Goal: Task Accomplishment & Management: Complete application form

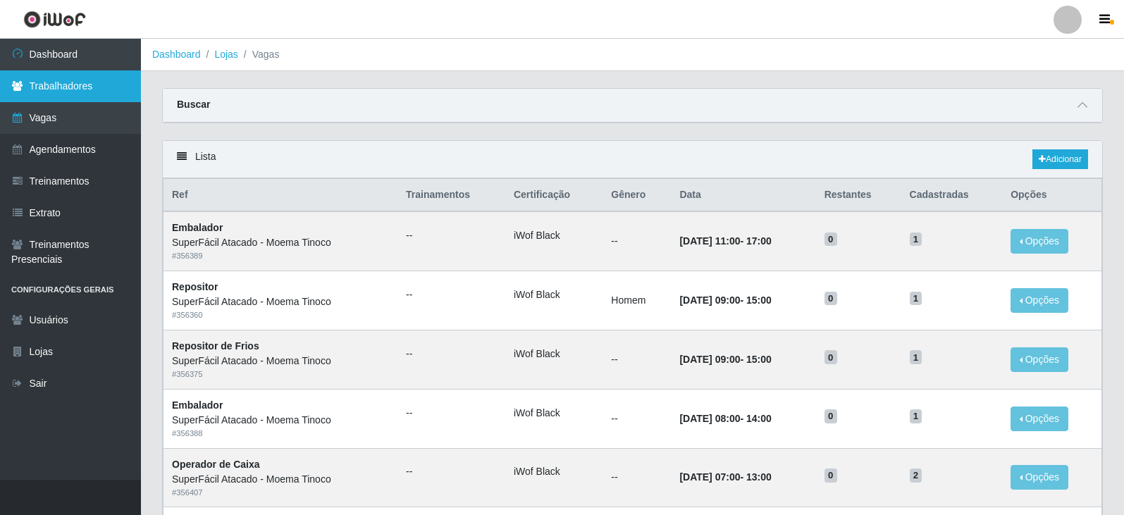
scroll to position [211, 0]
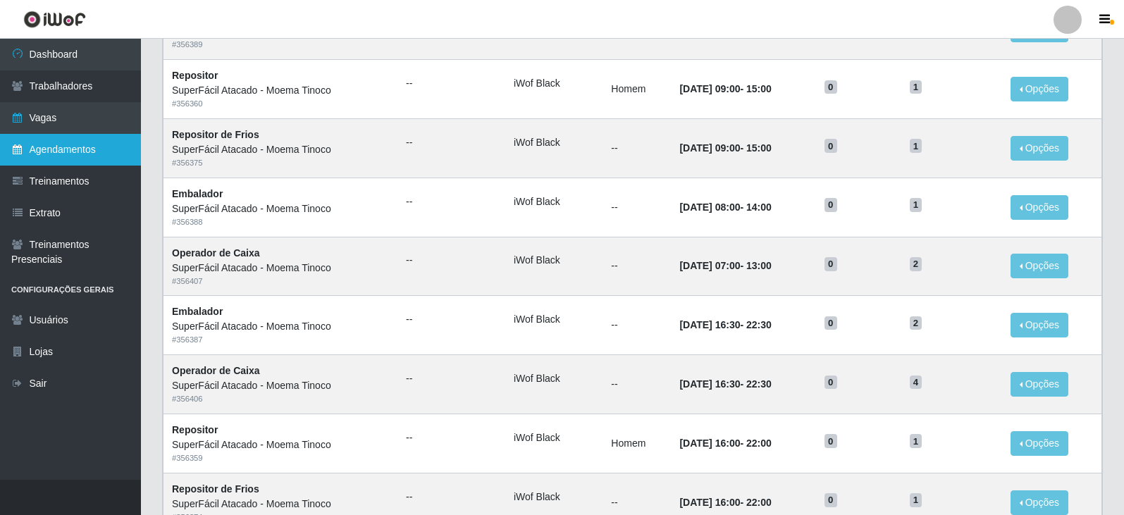
click at [63, 147] on link "Agendamentos" at bounding box center [70, 150] width 141 height 32
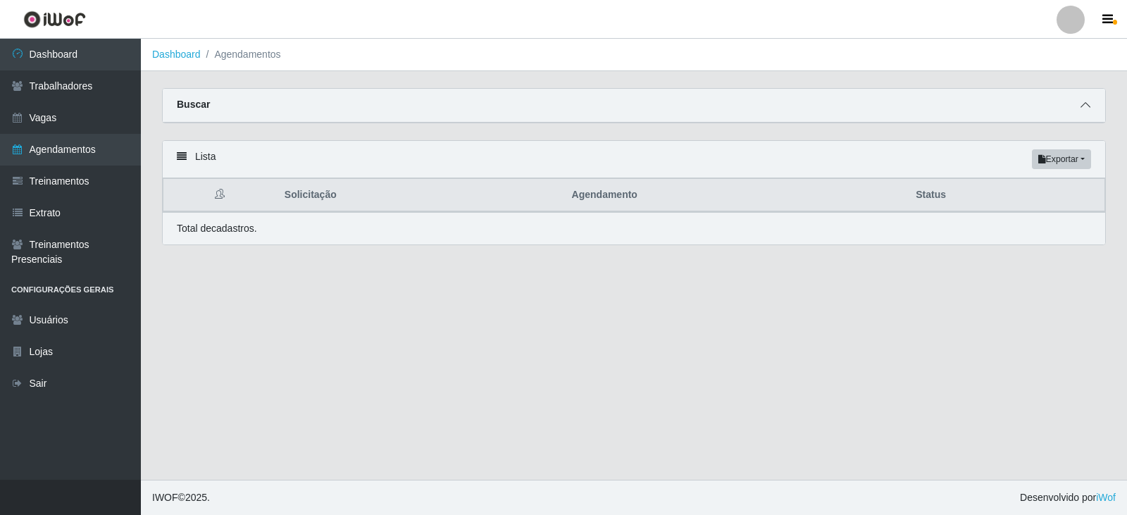
click at [1087, 106] on icon at bounding box center [1086, 105] width 10 height 10
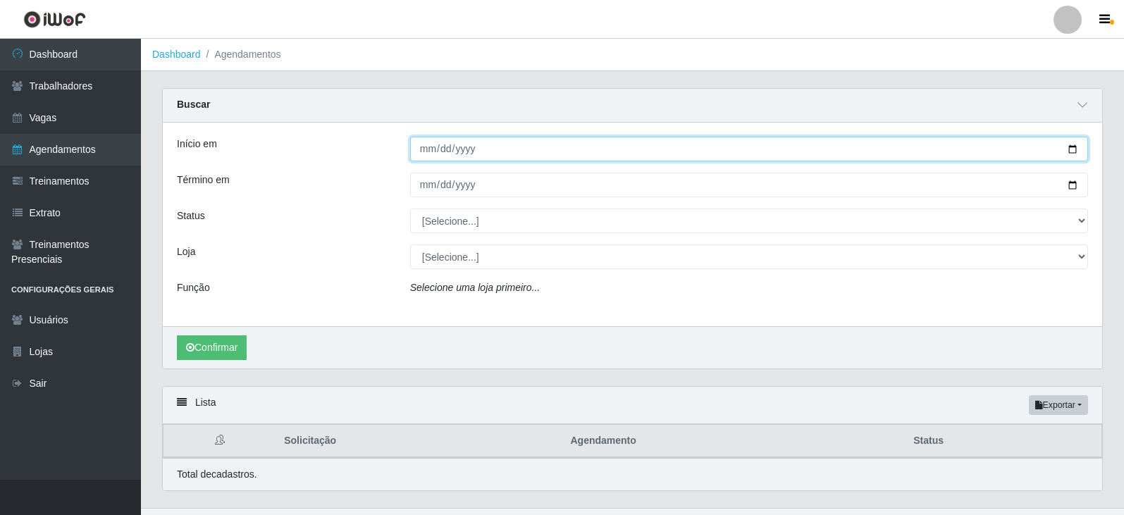
click at [1072, 149] on input "Início em" at bounding box center [749, 149] width 678 height 25
type input "2025-10-14"
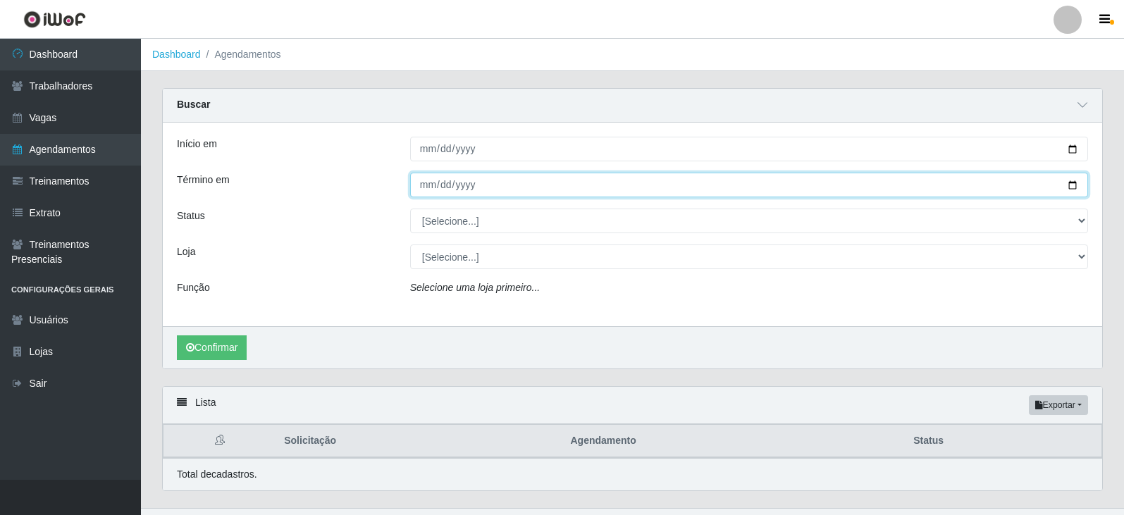
click at [1074, 187] on input "Término em" at bounding box center [749, 185] width 678 height 25
type input "2025-10-14"
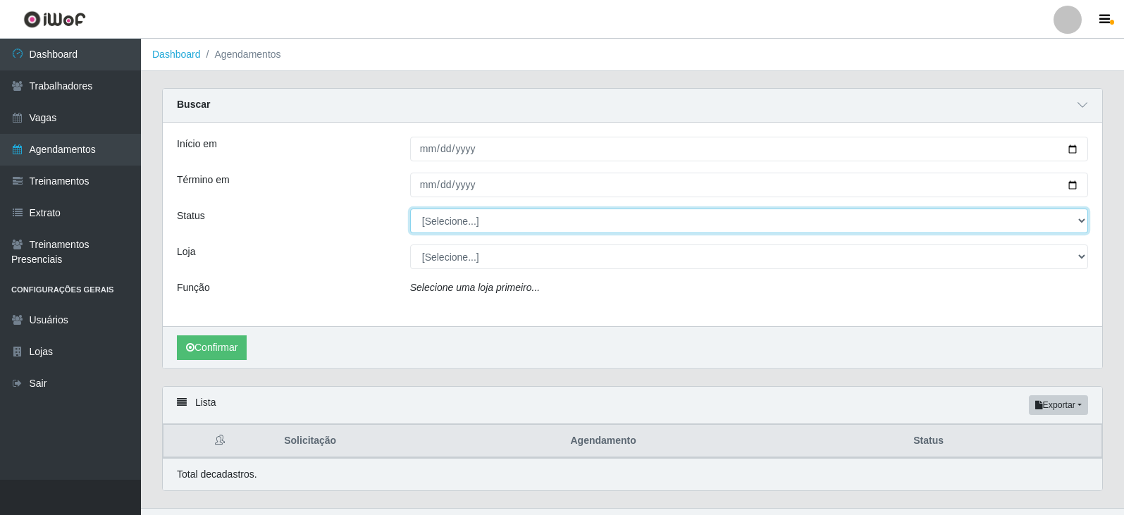
click at [1079, 219] on select "[Selecione...] AGENDADO AGUARDANDO LIBERAR EM ANDAMENTO EM REVISÃO FINALIZADO C…" at bounding box center [749, 221] width 678 height 25
select select "AGENDADO"
click at [410, 209] on select "[Selecione...] AGENDADO AGUARDANDO LIBERAR EM ANDAMENTO EM REVISÃO FINALIZADO C…" at bounding box center [749, 221] width 678 height 25
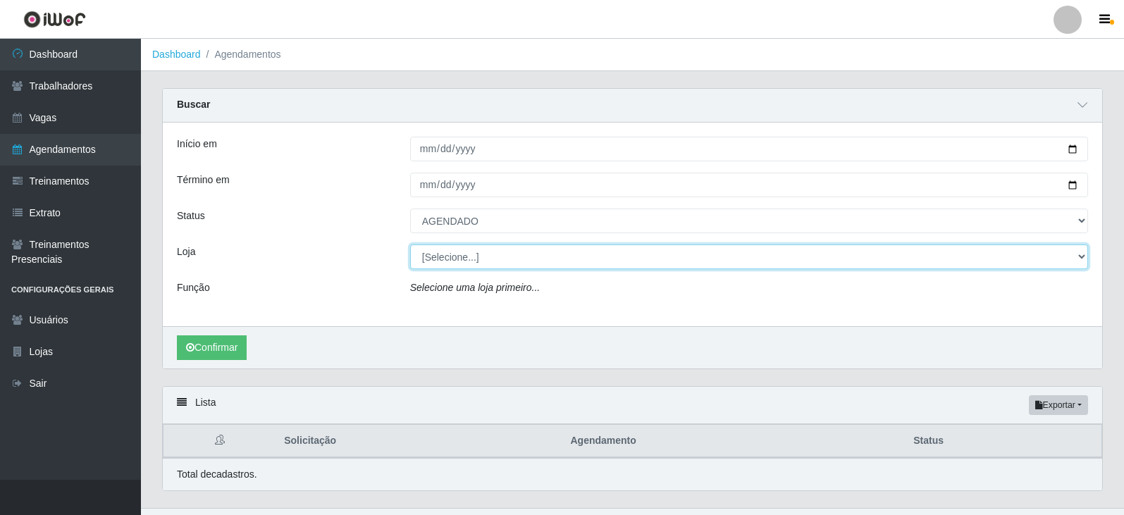
click at [1081, 255] on select "[Selecione...] SuperFácil Atacado - Moema Tinoco SuperFácil Atacado - São Gonça…" at bounding box center [749, 256] width 678 height 25
select select "540"
click at [410, 245] on select "[Selecione...] SuperFácil Atacado - Moema Tinoco SuperFácil Atacado - São Gonça…" at bounding box center [749, 256] width 678 height 25
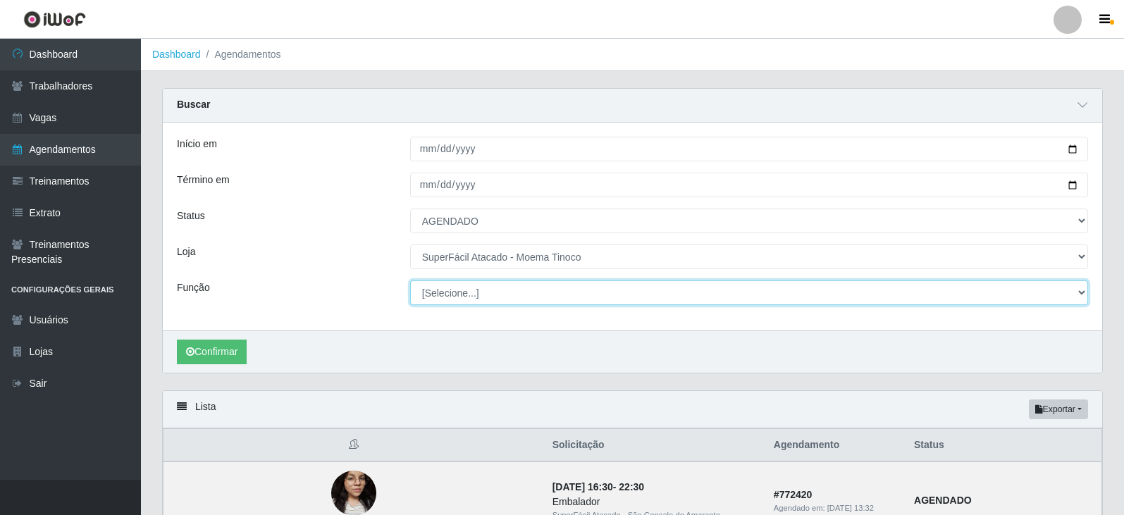
click at [1079, 292] on select "[Selecione...] Embalador Embalador + Embalador ++ Operador de Caixa Operador de…" at bounding box center [749, 292] width 678 height 25
select select "22"
click at [410, 281] on select "[Selecione...] Embalador Embalador + Embalador ++ Operador de Caixa Operador de…" at bounding box center [749, 292] width 678 height 25
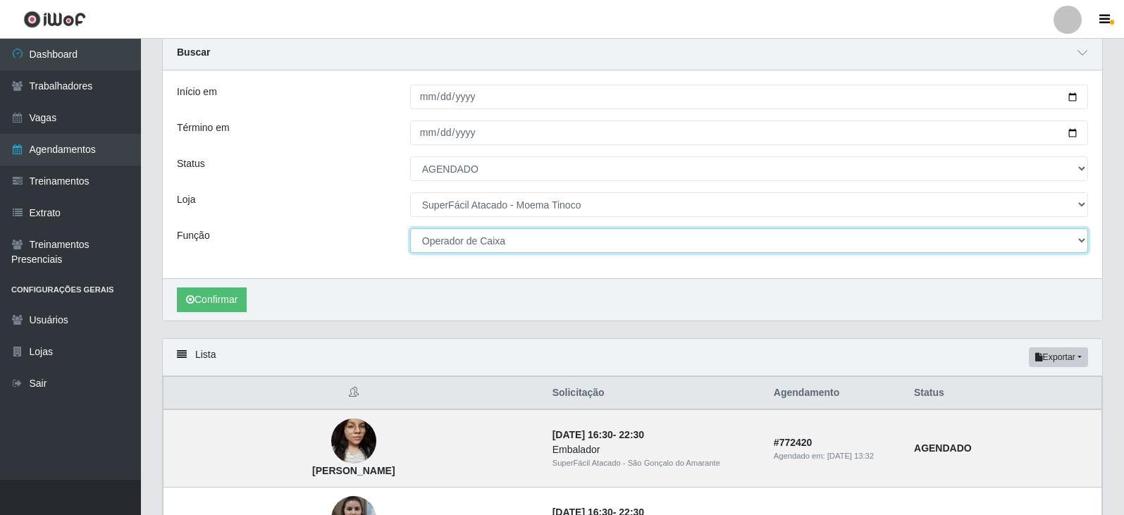
scroll to position [70, 0]
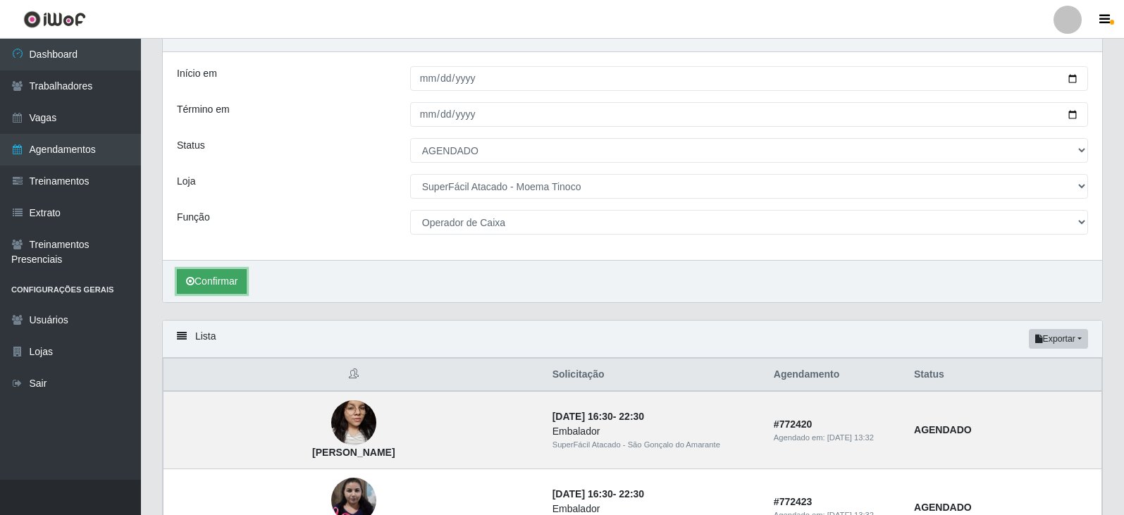
click at [233, 275] on button "Confirmar" at bounding box center [212, 281] width 70 height 25
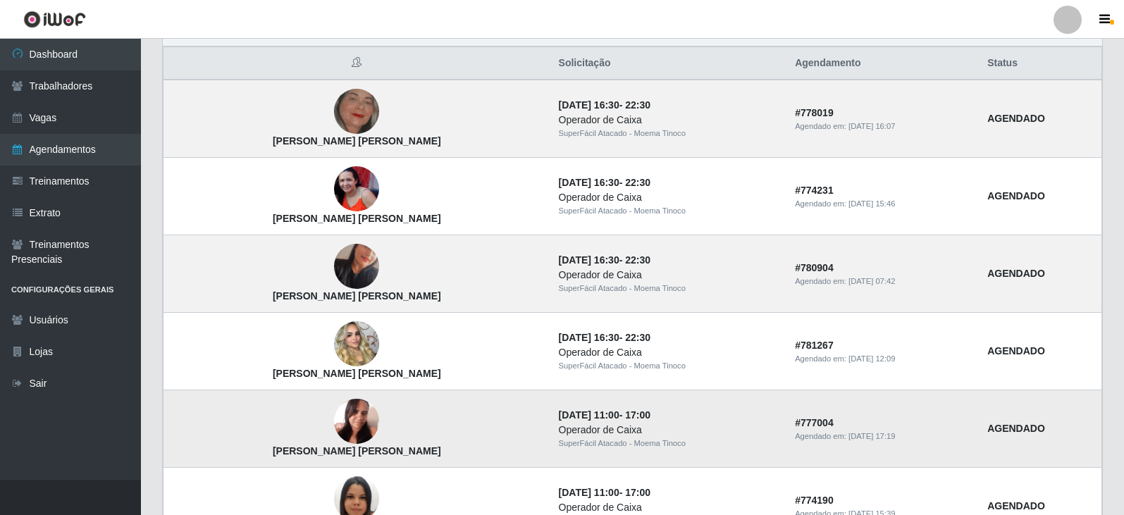
scroll to position [311, 0]
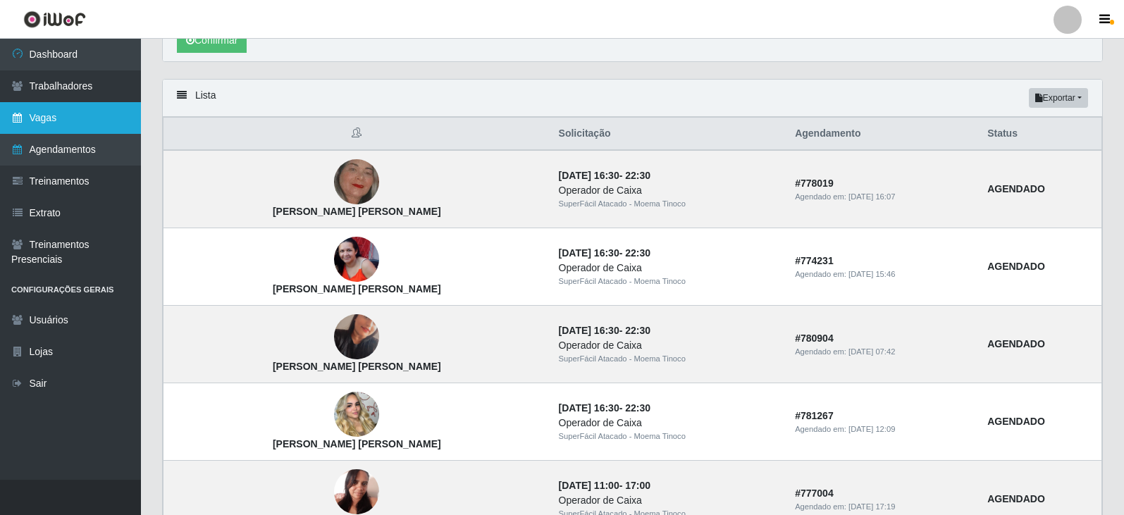
click at [81, 118] on link "Vagas" at bounding box center [70, 118] width 141 height 32
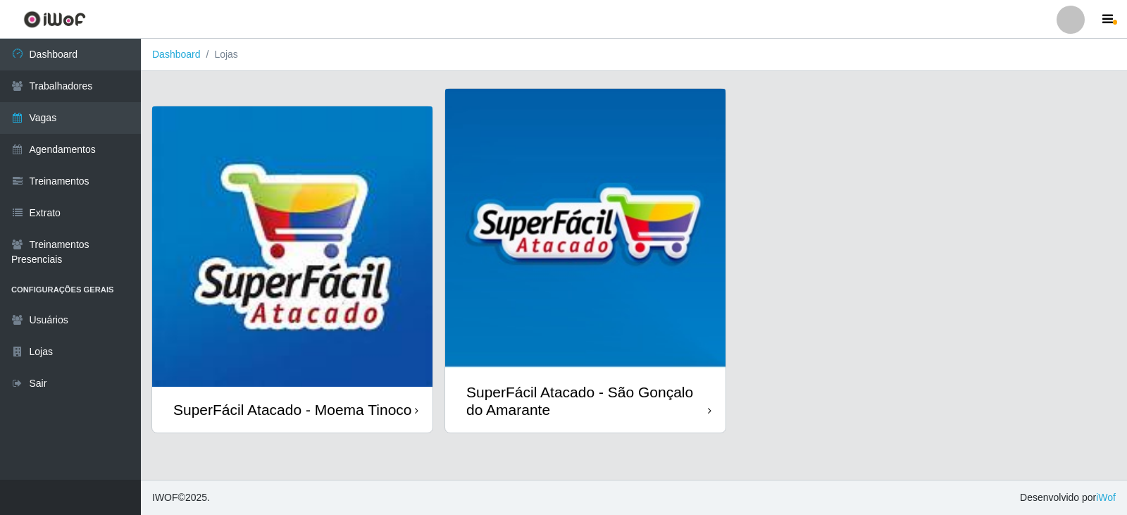
click at [357, 402] on div "SuperFácil Atacado - Moema Tinoco" at bounding box center [292, 410] width 239 height 18
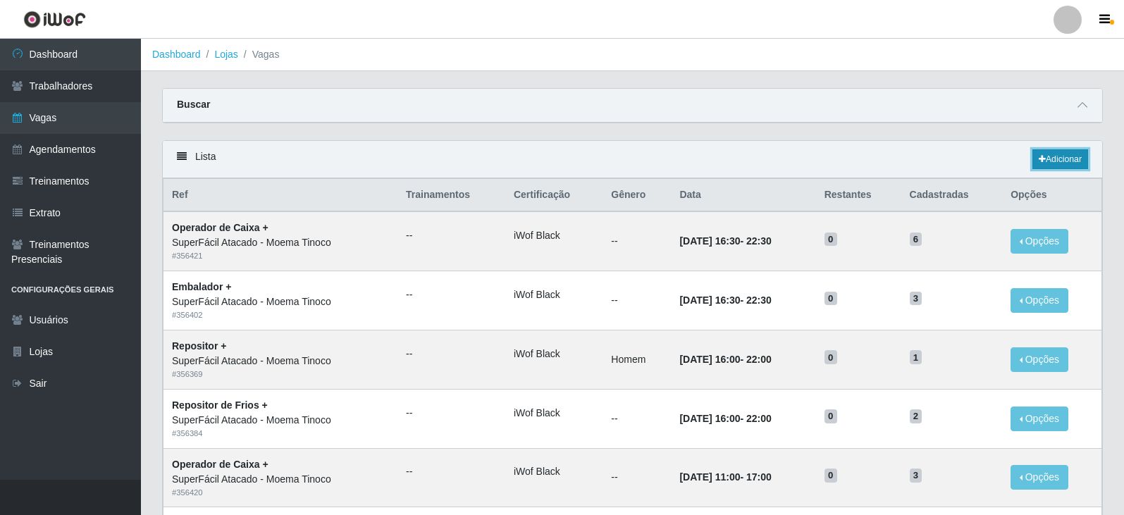
click at [1065, 162] on link "Adicionar" at bounding box center [1060, 159] width 56 height 20
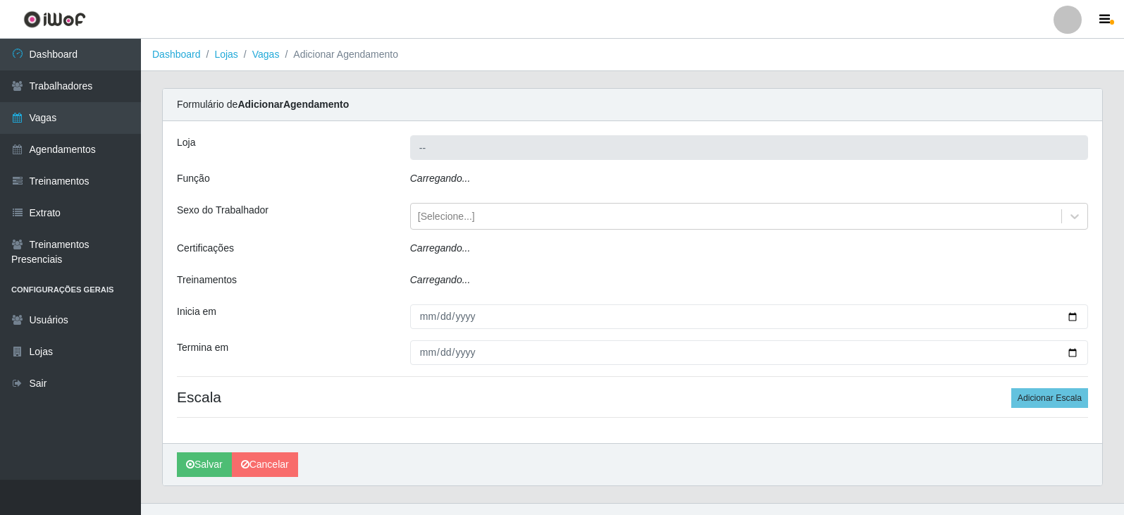
type input "SuperFácil Atacado - Moema Tinoco"
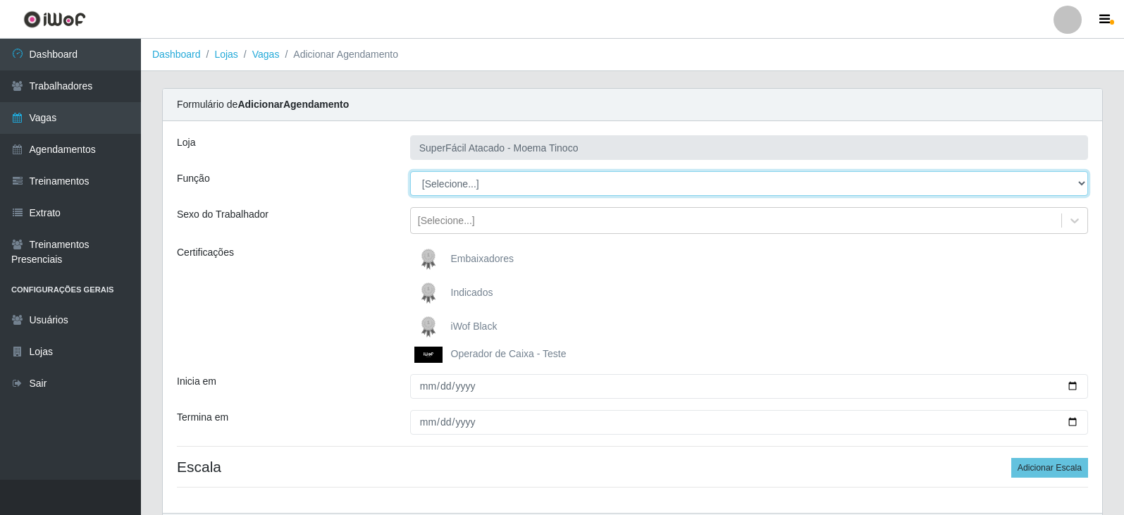
click at [1080, 178] on select "[Selecione...] Embalador Embalador + Embalador ++ Operador de Caixa Operador de…" at bounding box center [749, 183] width 678 height 25
select select "22"
click at [410, 171] on select "[Selecione...] Embalador Embalador + Embalador ++ Operador de Caixa Operador de…" at bounding box center [749, 183] width 678 height 25
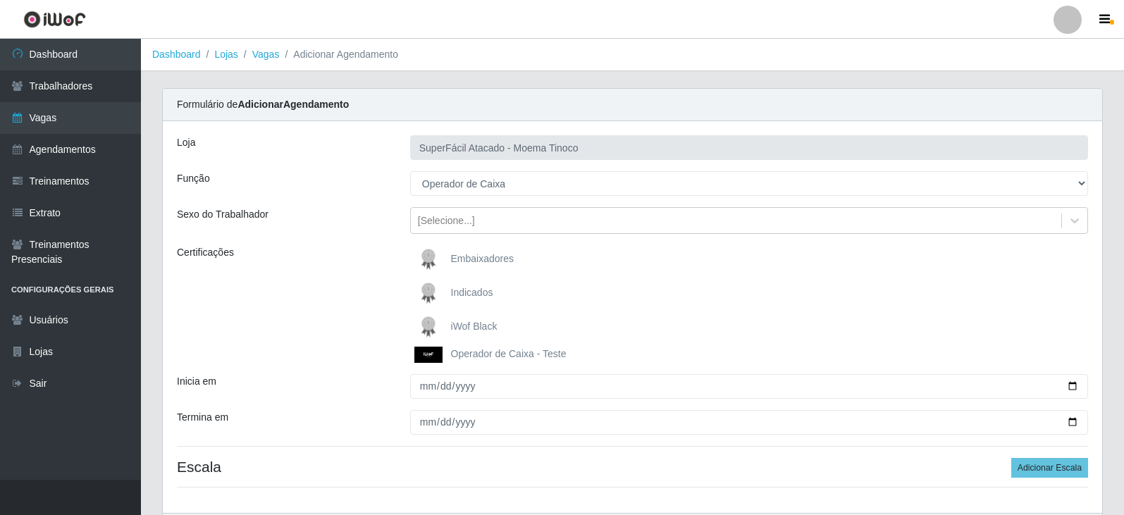
click at [432, 325] on img at bounding box center [431, 327] width 34 height 28
click at [0, 0] on input "iWof Black" at bounding box center [0, 0] width 0 height 0
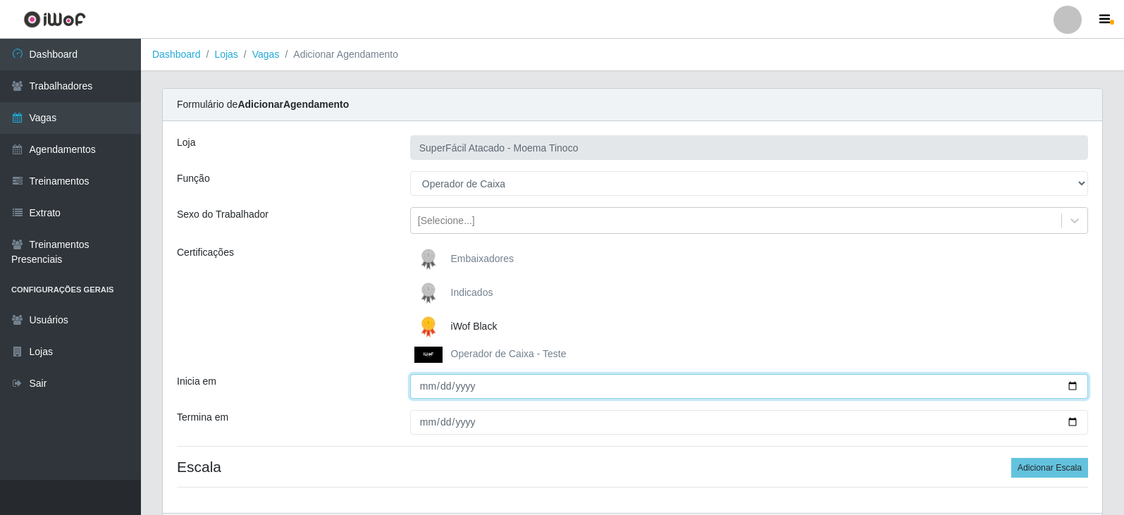
click at [1067, 385] on input "Inicia em" at bounding box center [749, 386] width 678 height 25
type input "2025-10-14"
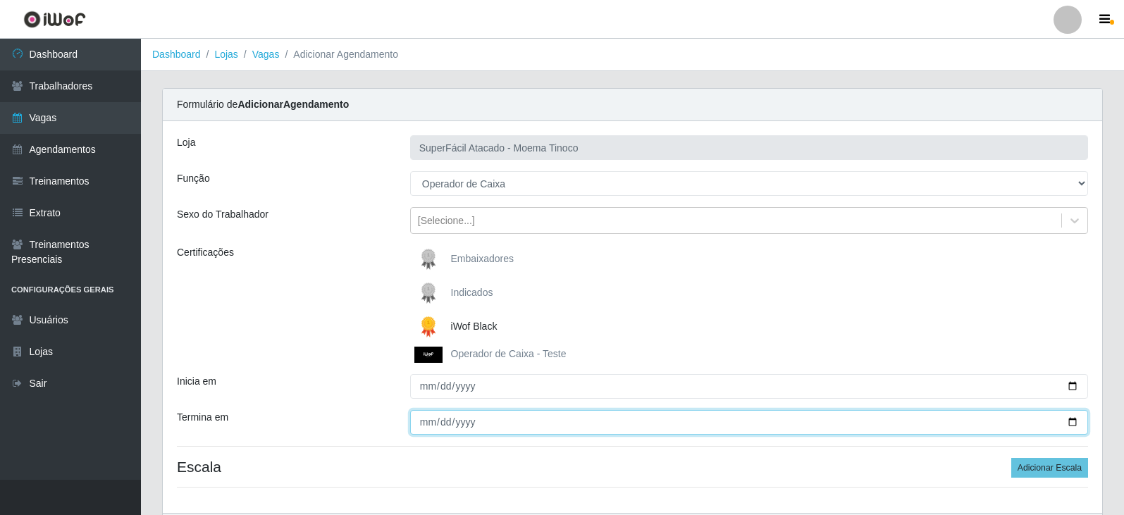
click at [1074, 421] on input "Termina em" at bounding box center [749, 422] width 678 height 25
type input "2025-10-14"
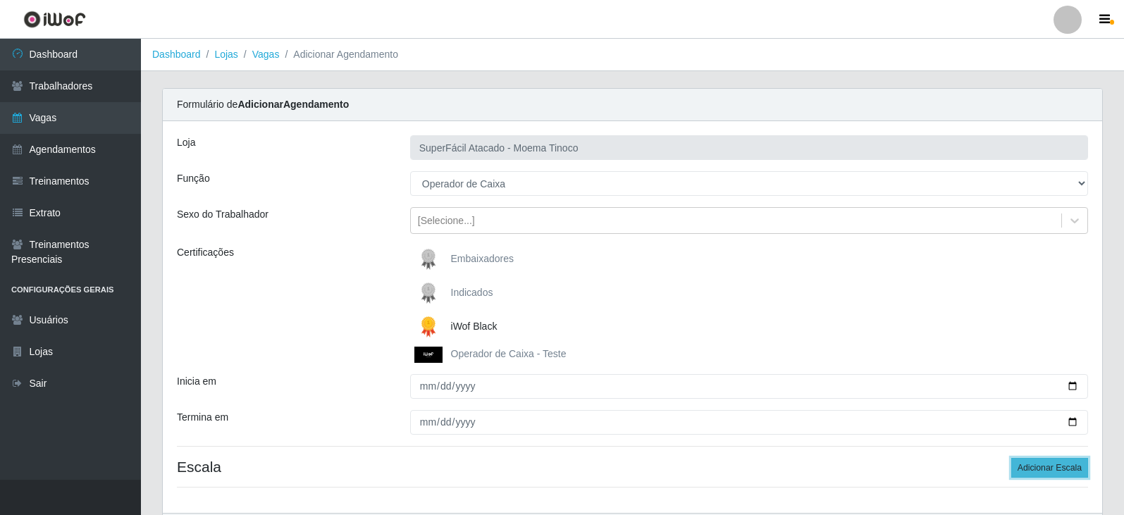
click at [1055, 471] on button "Adicionar Escala" at bounding box center [1049, 468] width 77 height 20
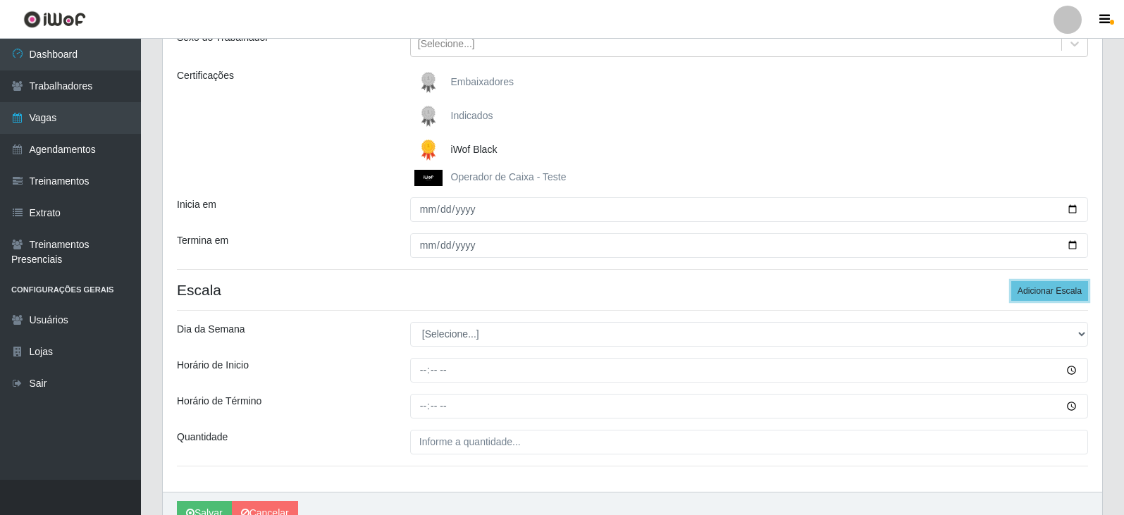
scroll to position [211, 0]
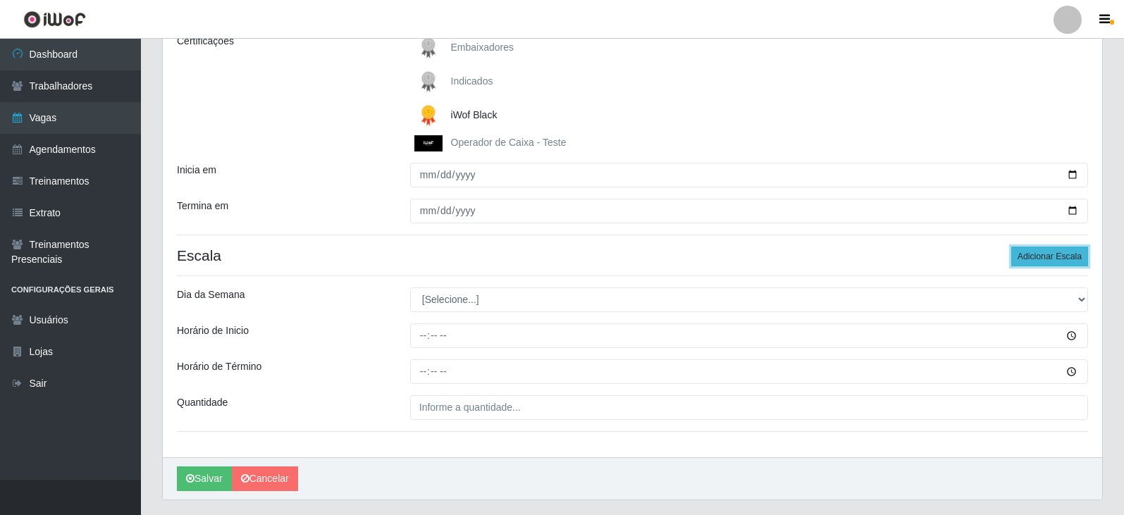
click at [1045, 258] on button "Adicionar Escala" at bounding box center [1049, 257] width 77 height 20
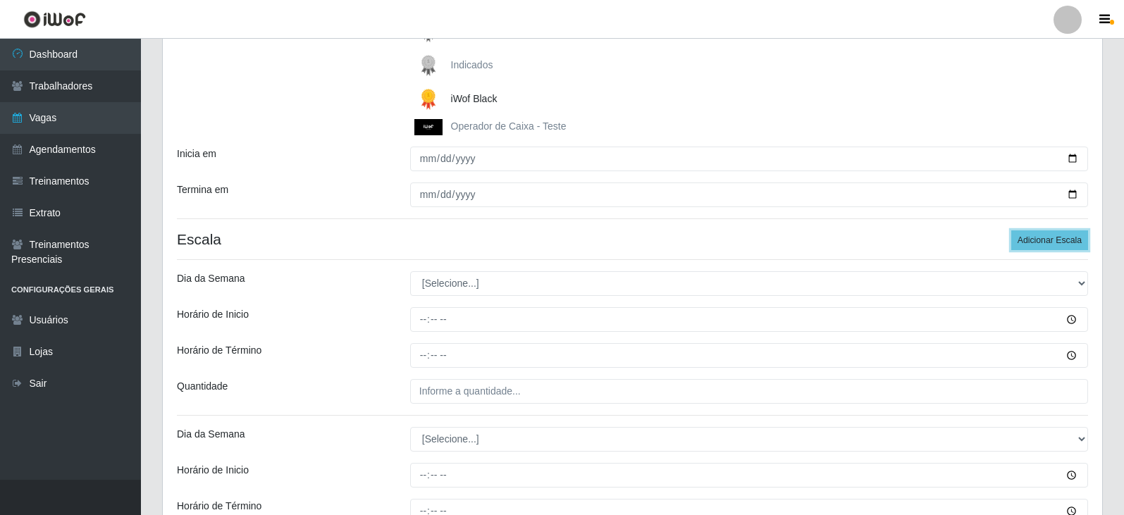
scroll to position [264, 0]
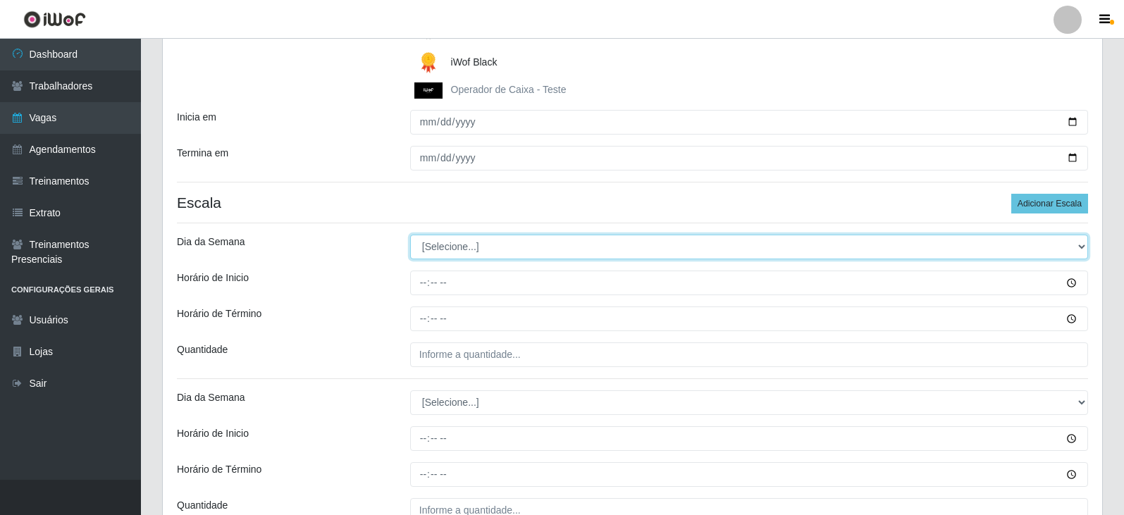
click at [1079, 250] on select "[Selecione...] Segunda Terça Quarta Quinta Sexta Sábado Domingo" at bounding box center [749, 247] width 678 height 25
select select "2"
click at [410, 235] on select "[Selecione...] Segunda Terça Quarta Quinta Sexta Sábado Domingo" at bounding box center [749, 247] width 678 height 25
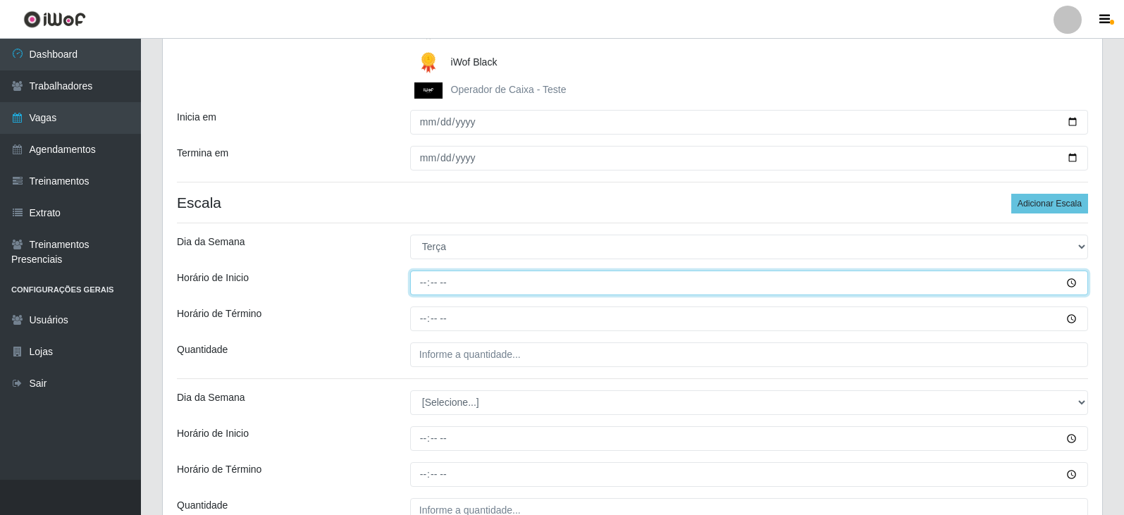
click at [423, 284] on input "Horário de Inicio" at bounding box center [749, 283] width 678 height 25
type input "08:00"
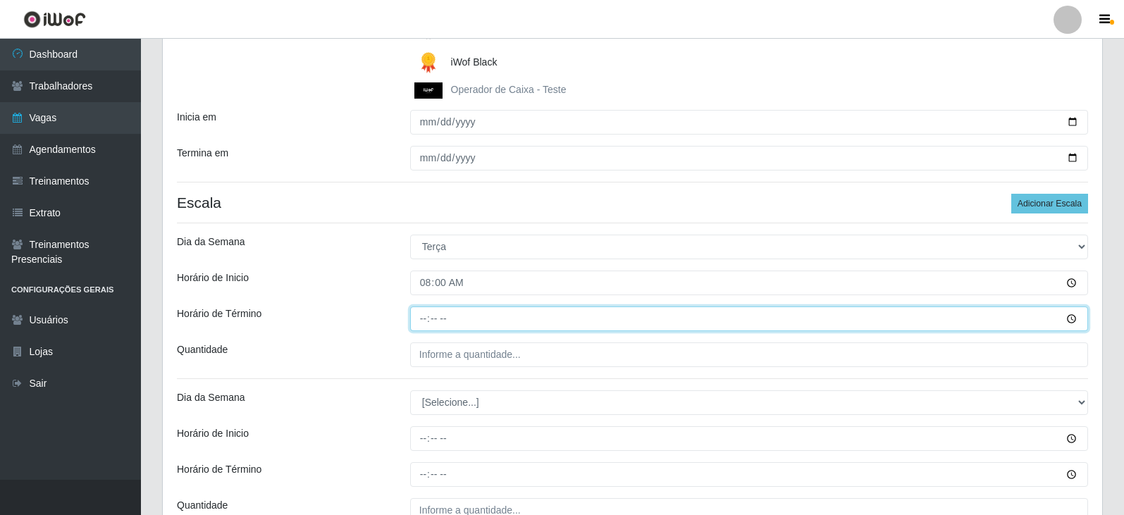
click at [421, 318] on input "Horário de Término" at bounding box center [749, 318] width 678 height 25
type input "14:00"
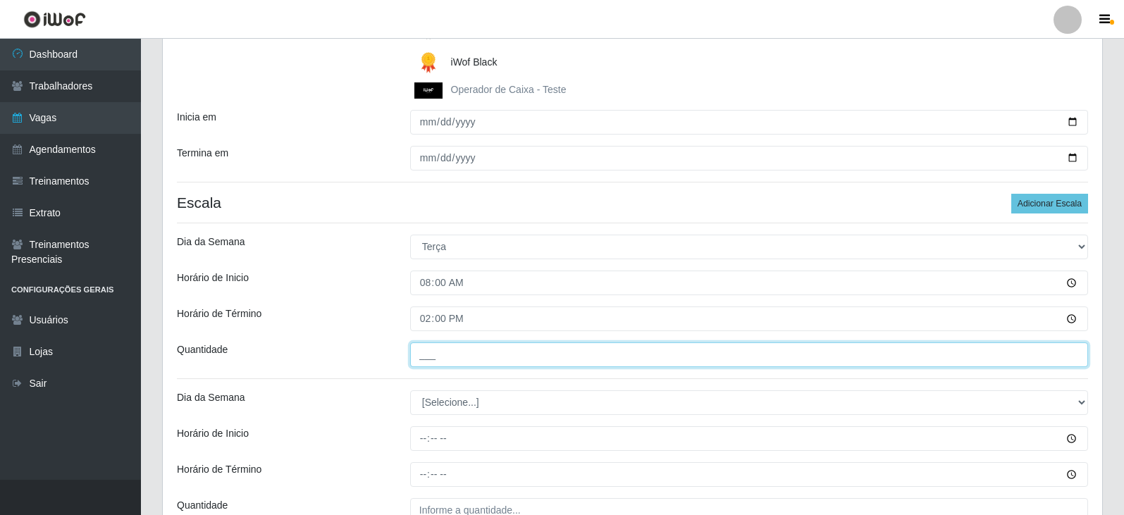
click at [463, 352] on input "___" at bounding box center [749, 354] width 678 height 25
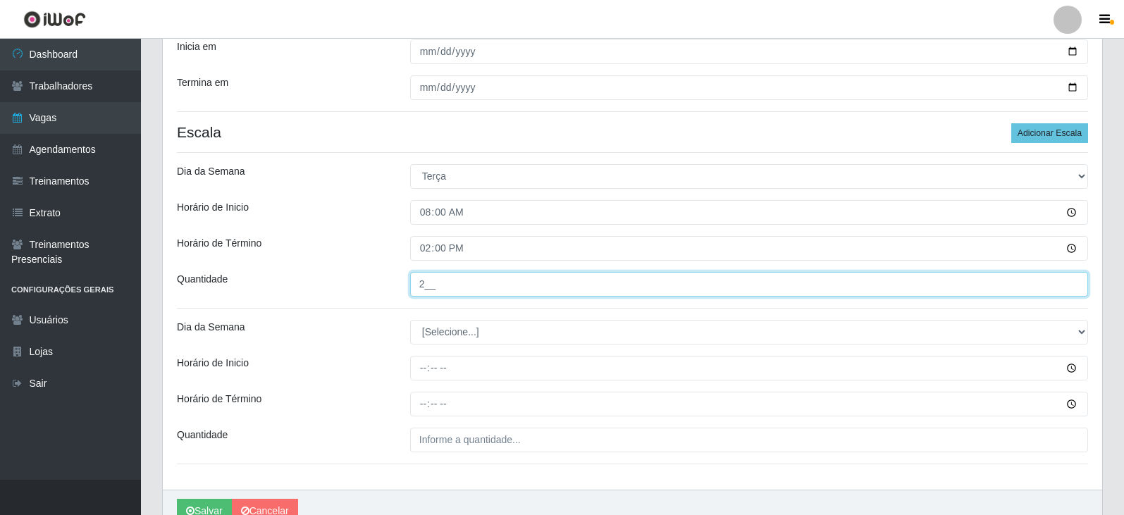
scroll to position [405, 0]
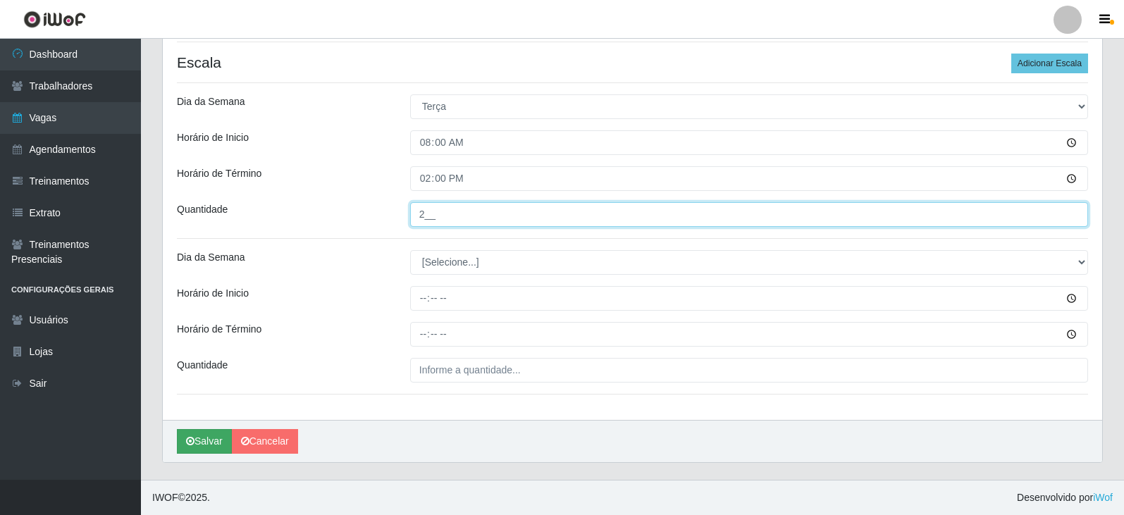
type input "2__"
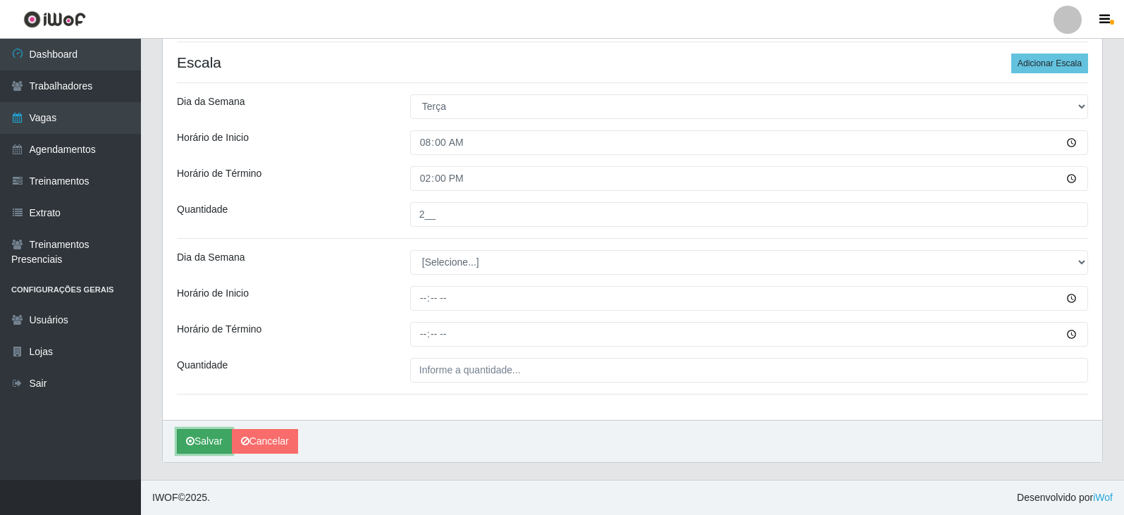
click at [209, 442] on button "Salvar" at bounding box center [204, 441] width 55 height 25
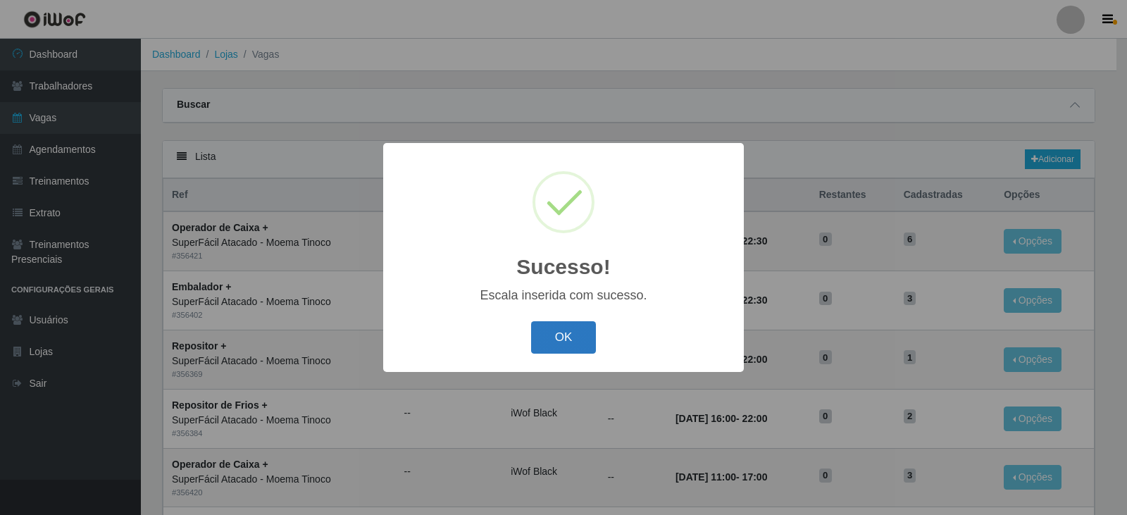
click at [556, 344] on button "OK" at bounding box center [564, 337] width 66 height 33
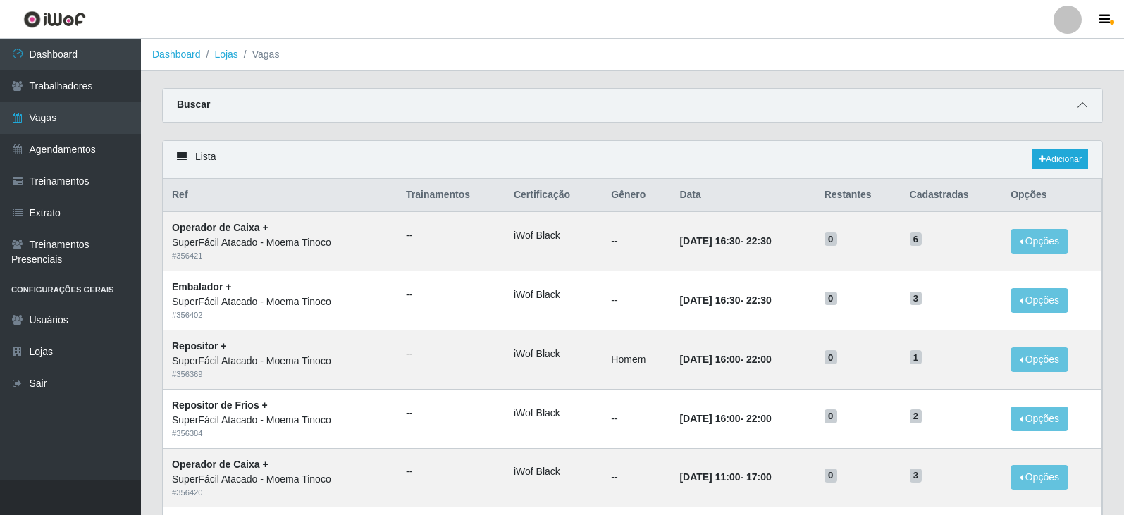
click at [1076, 106] on span at bounding box center [1082, 105] width 17 height 16
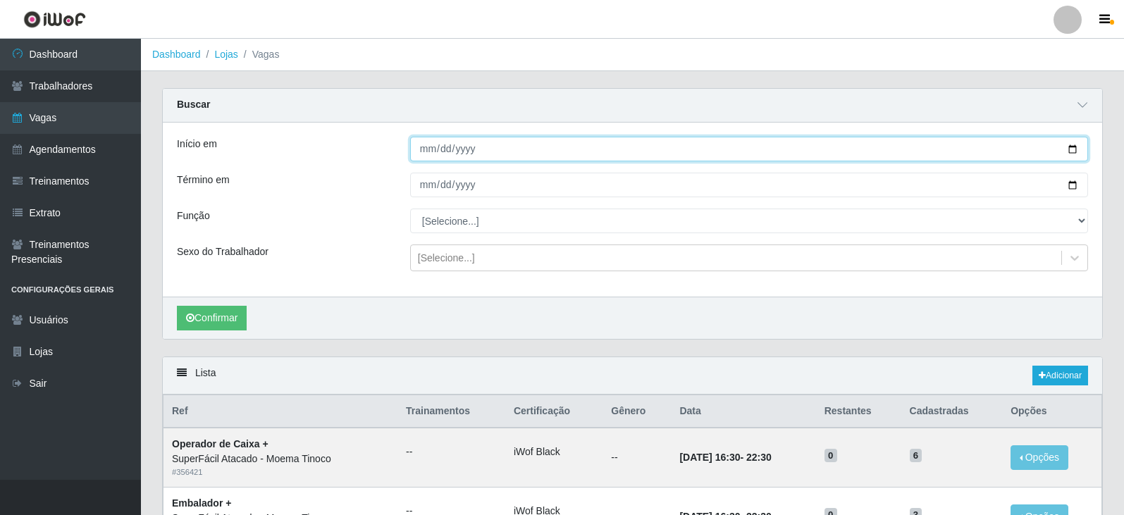
click at [1072, 149] on input "Início em" at bounding box center [749, 149] width 678 height 25
type input "2025-10-14"
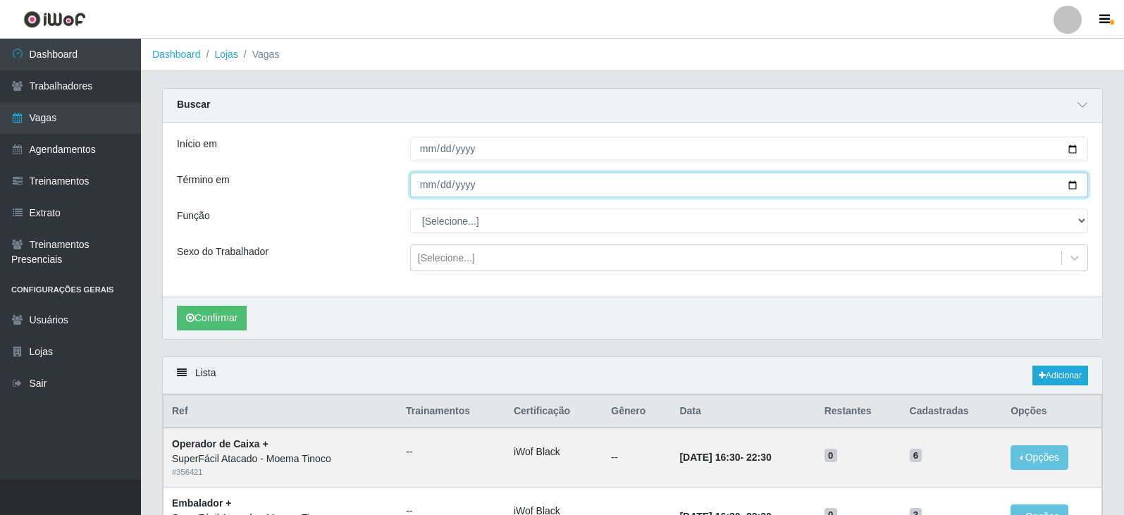
click at [1075, 188] on input "Término em" at bounding box center [749, 185] width 678 height 25
type input "2025-10-14"
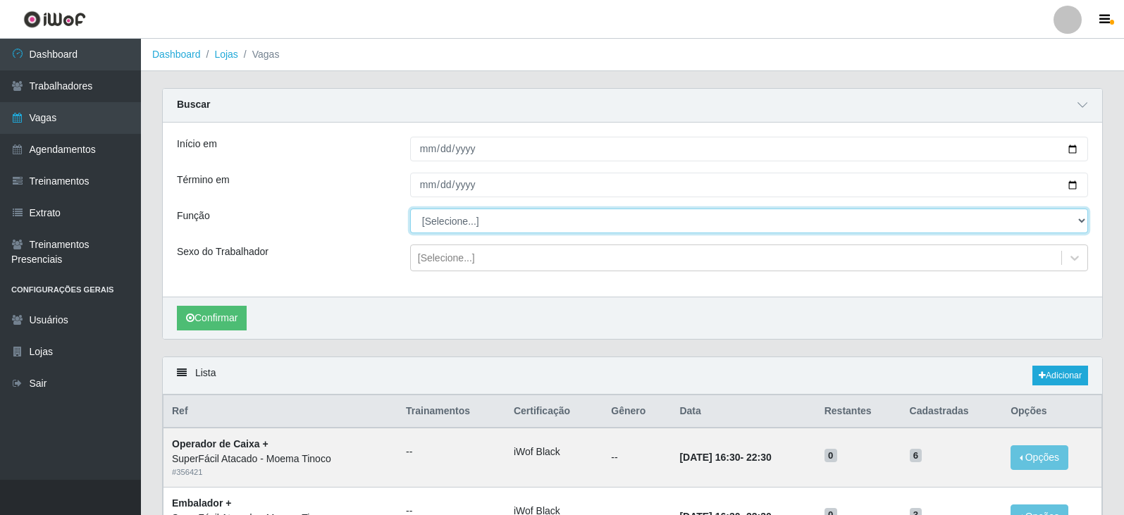
click at [1079, 218] on select "[Selecione...] Embalador Embalador + Embalador ++ Operador de Caixa Operador de…" at bounding box center [749, 221] width 678 height 25
select select "1"
click at [410, 209] on select "[Selecione...] Embalador Embalador + Embalador ++ Operador de Caixa Operador de…" at bounding box center [749, 221] width 678 height 25
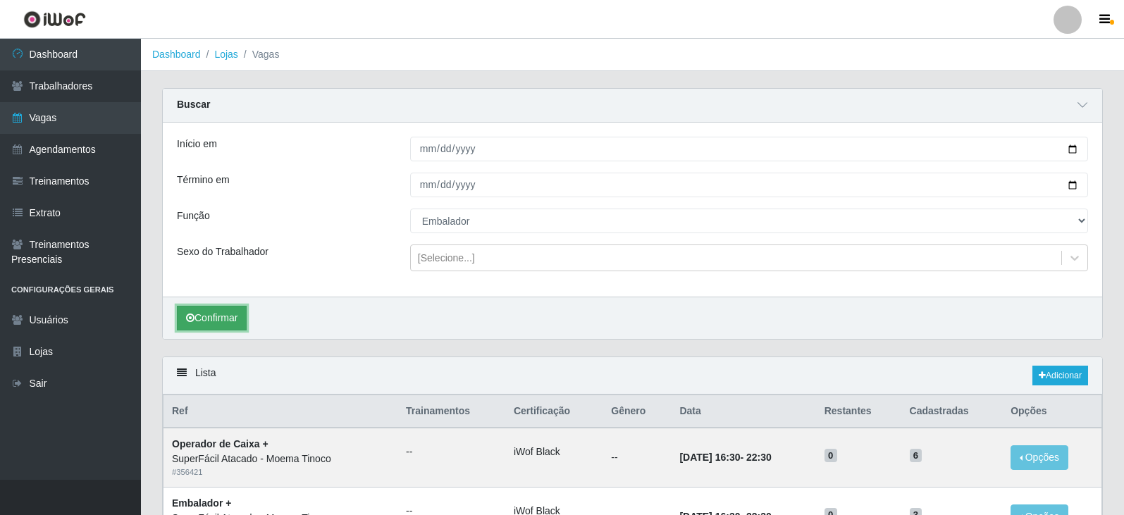
click at [222, 318] on button "Confirmar" at bounding box center [212, 318] width 70 height 25
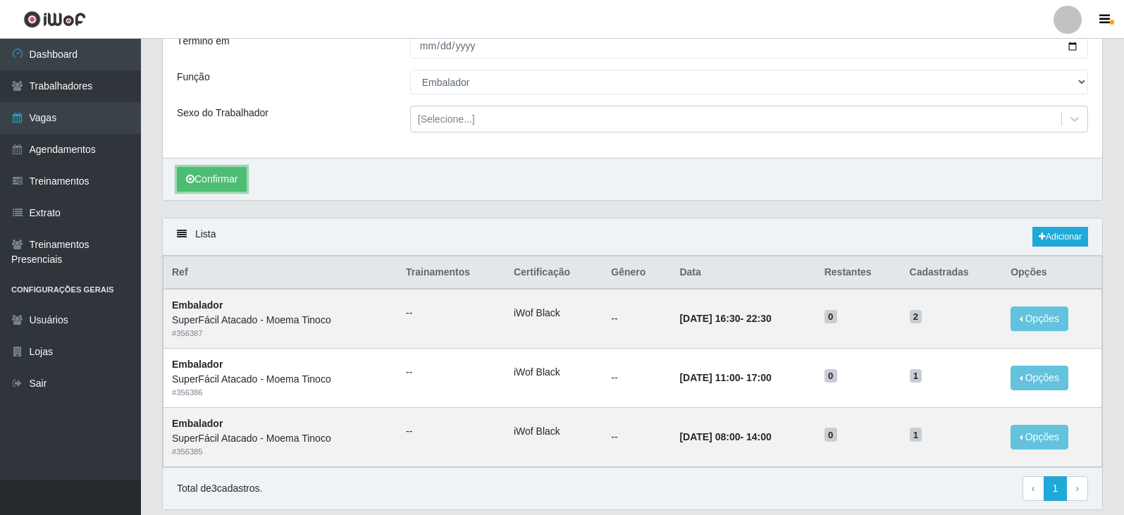
scroll to position [141, 0]
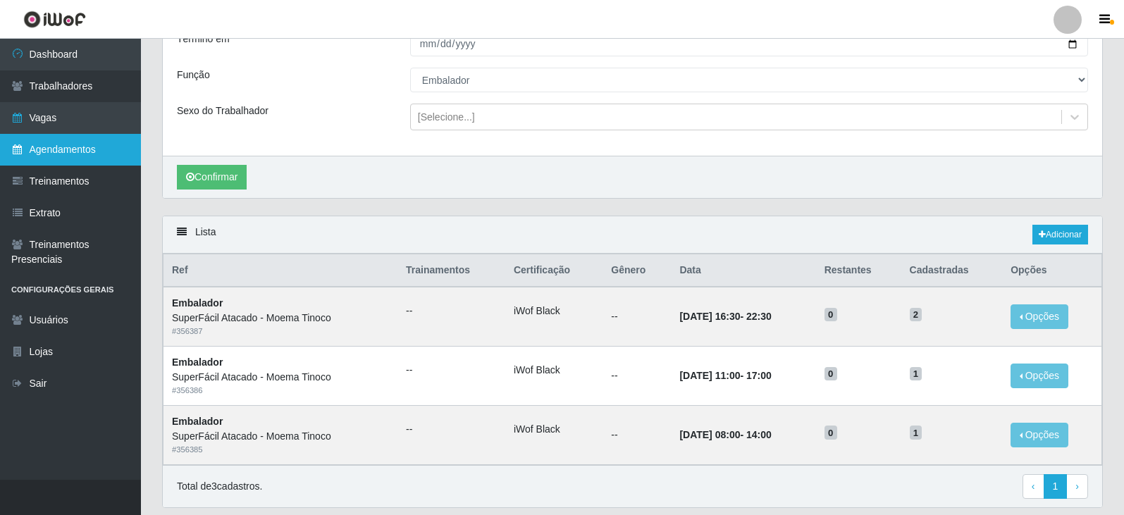
click at [56, 150] on link "Agendamentos" at bounding box center [70, 150] width 141 height 32
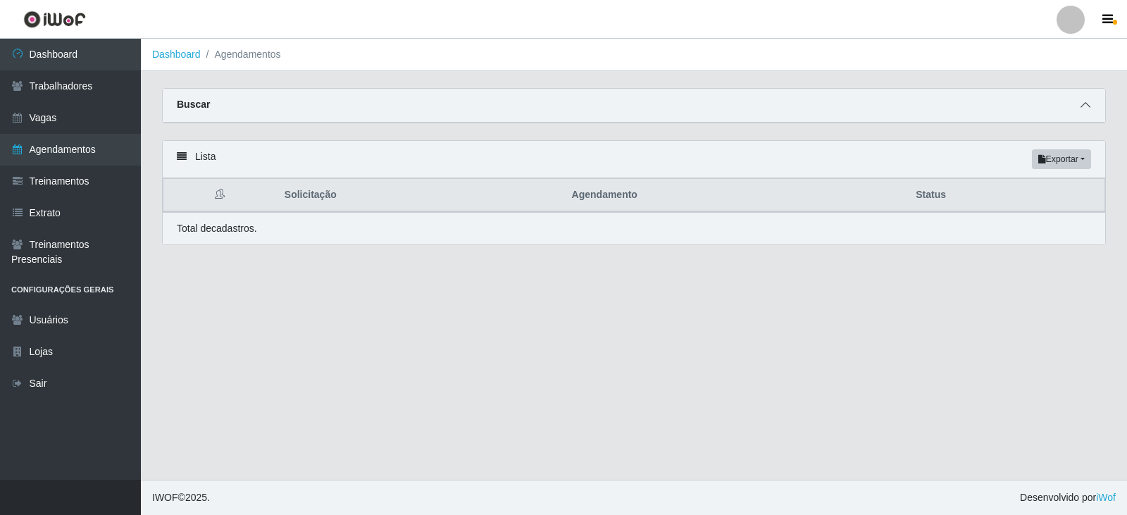
click at [1089, 107] on icon at bounding box center [1086, 105] width 10 height 10
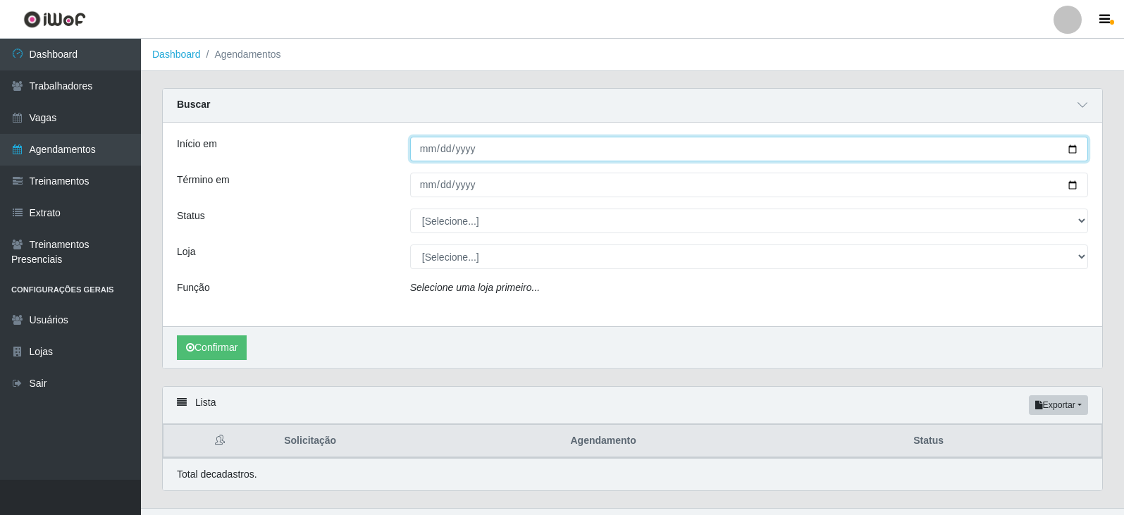
click at [1072, 149] on input "Início em" at bounding box center [749, 149] width 678 height 25
type input "2025-10-14"
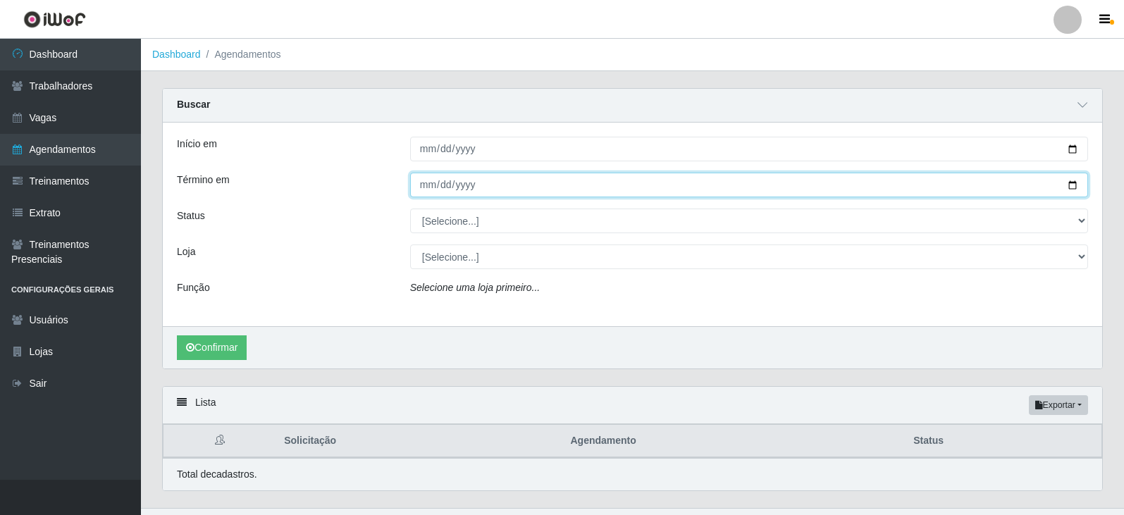
click at [1074, 182] on input "Término em" at bounding box center [749, 185] width 678 height 25
type input "2025-10-14"
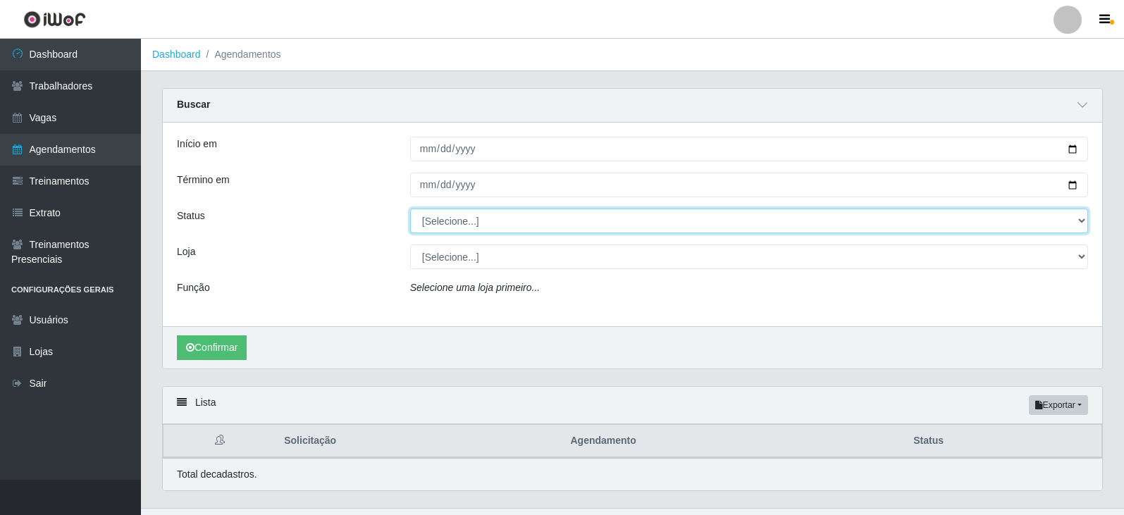
click at [1081, 219] on select "[Selecione...] AGENDADO AGUARDANDO LIBERAR EM ANDAMENTO EM REVISÃO FINALIZADO C…" at bounding box center [749, 221] width 678 height 25
select select "AGENDADO"
click at [410, 209] on select "[Selecione...] AGENDADO AGUARDANDO LIBERAR EM ANDAMENTO EM REVISÃO FINALIZADO C…" at bounding box center [749, 221] width 678 height 25
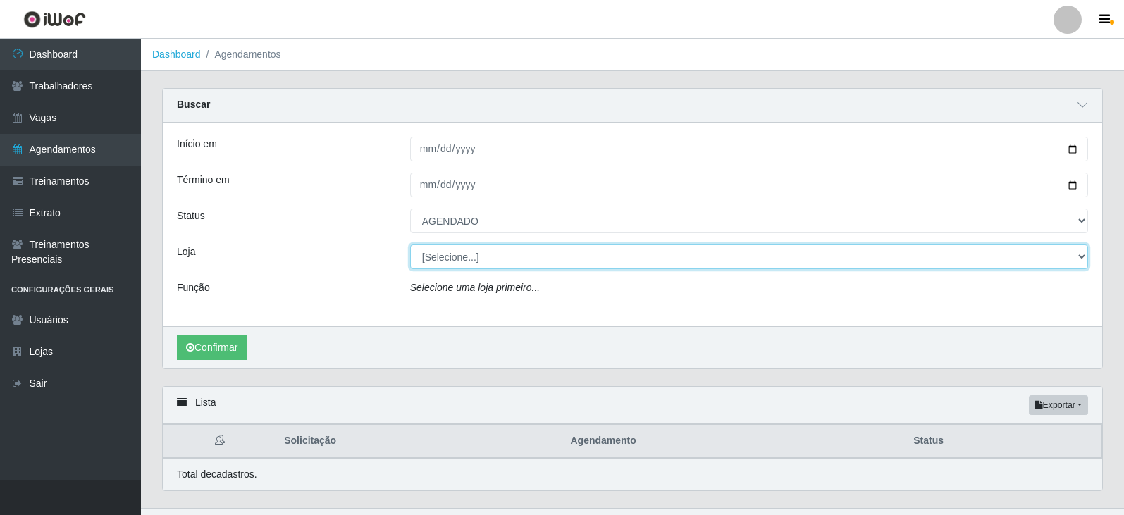
click at [1081, 254] on select "[Selecione...] SuperFácil Atacado - Moema Tinoco SuperFácil Atacado - São Gonça…" at bounding box center [749, 256] width 678 height 25
select select "540"
click at [410, 245] on select "[Selecione...] SuperFácil Atacado - Moema Tinoco SuperFácil Atacado - São Gonça…" at bounding box center [749, 256] width 678 height 25
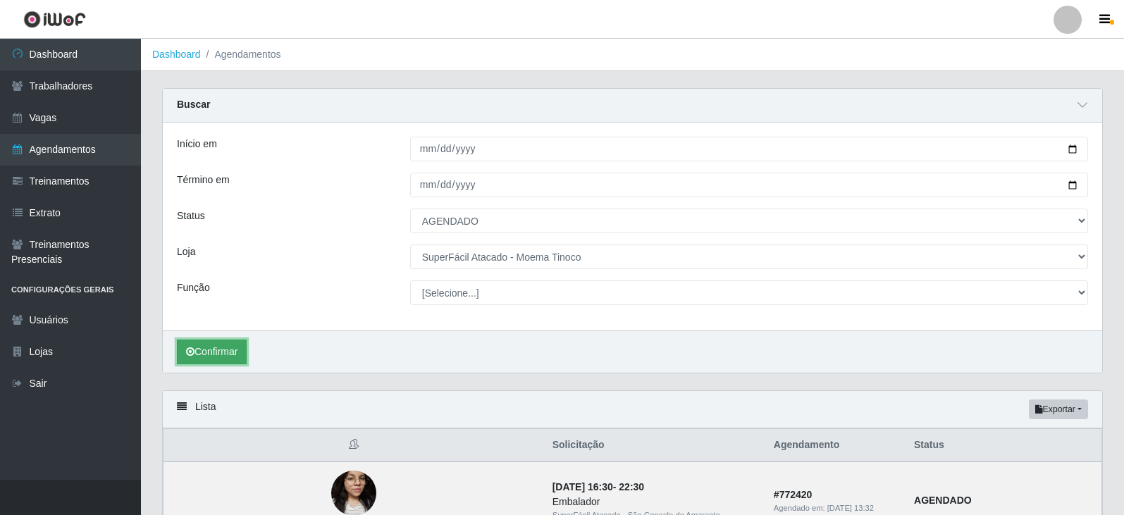
click at [219, 350] on button "Confirmar" at bounding box center [212, 352] width 70 height 25
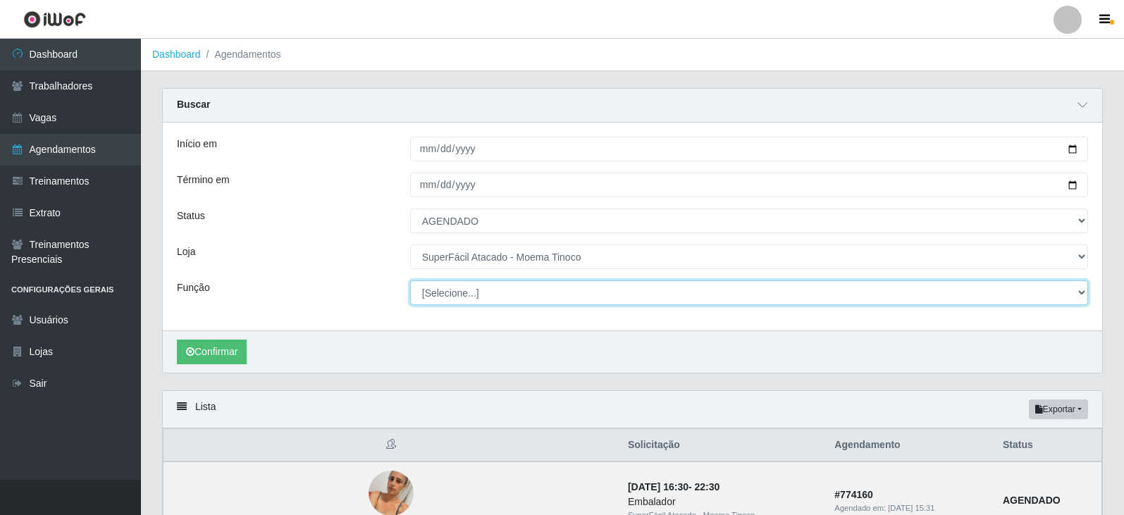
click at [1079, 290] on select "[Selecione...] Embalador Embalador + Embalador ++ Operador de Caixa Operador de…" at bounding box center [749, 292] width 678 height 25
select select "1"
click at [410, 281] on select "[Selecione...] Embalador Embalador + Embalador ++ Operador de Caixa Operador de…" at bounding box center [749, 292] width 678 height 25
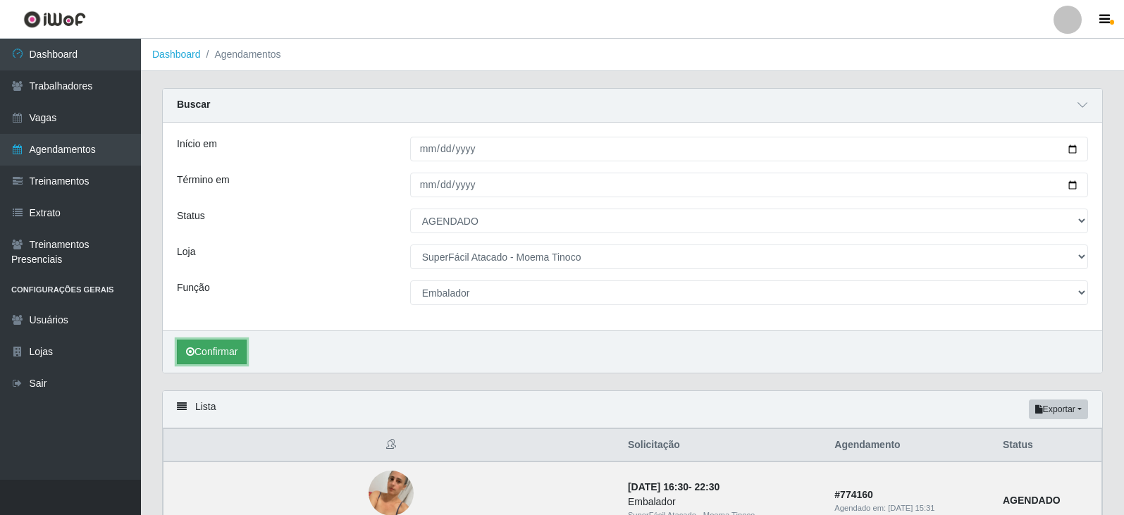
click at [217, 355] on button "Confirmar" at bounding box center [212, 352] width 70 height 25
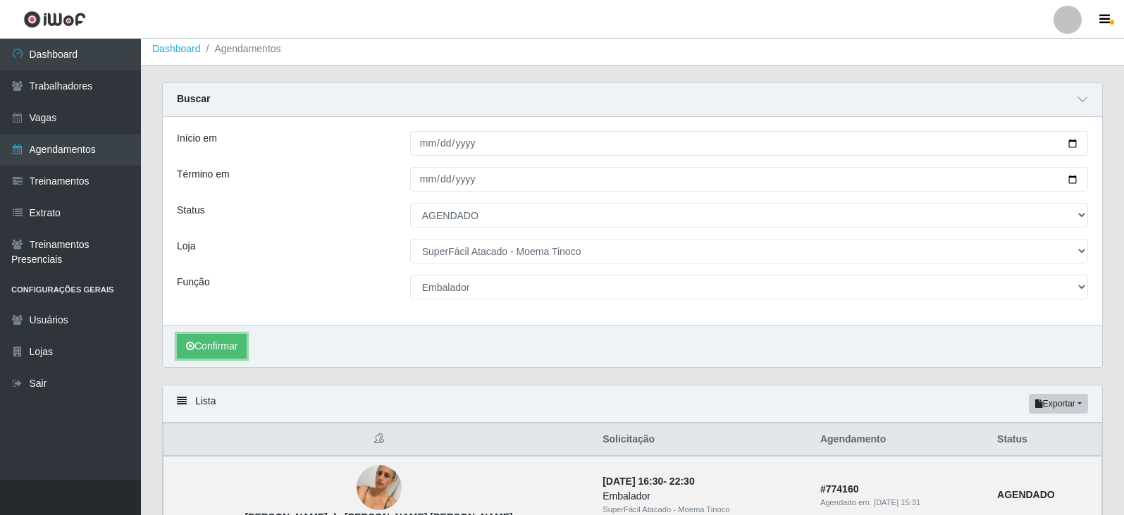
scroll to position [1, 0]
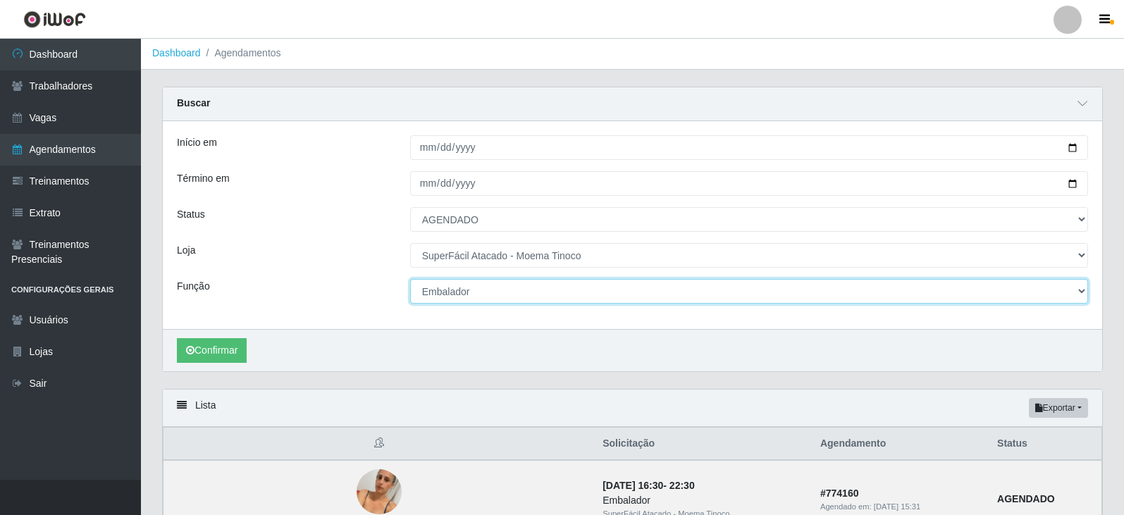
click at [1080, 292] on select "[Selecione...] Embalador Embalador + Embalador ++ Operador de Caixa Operador de…" at bounding box center [749, 291] width 678 height 25
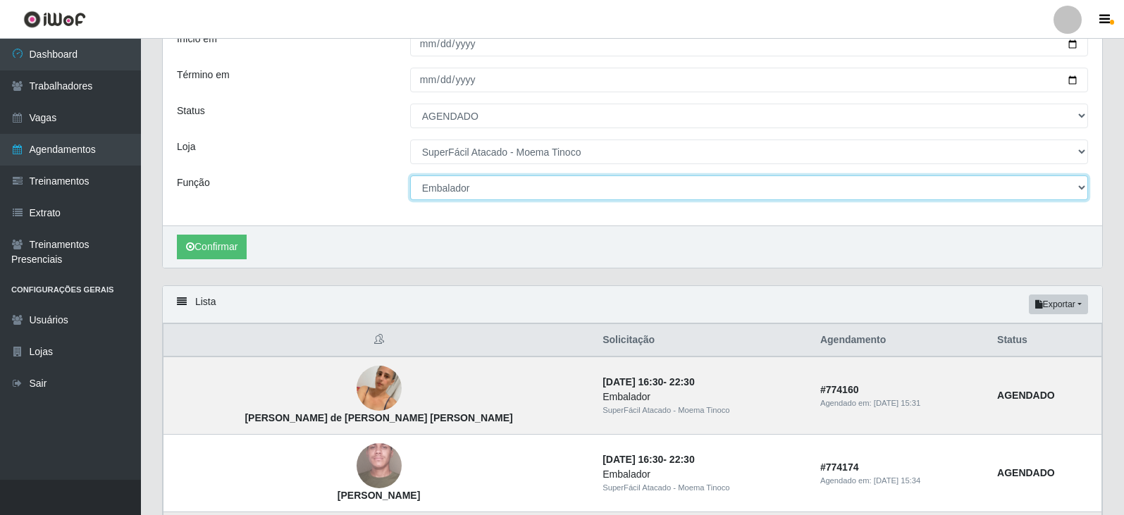
scroll to position [72, 0]
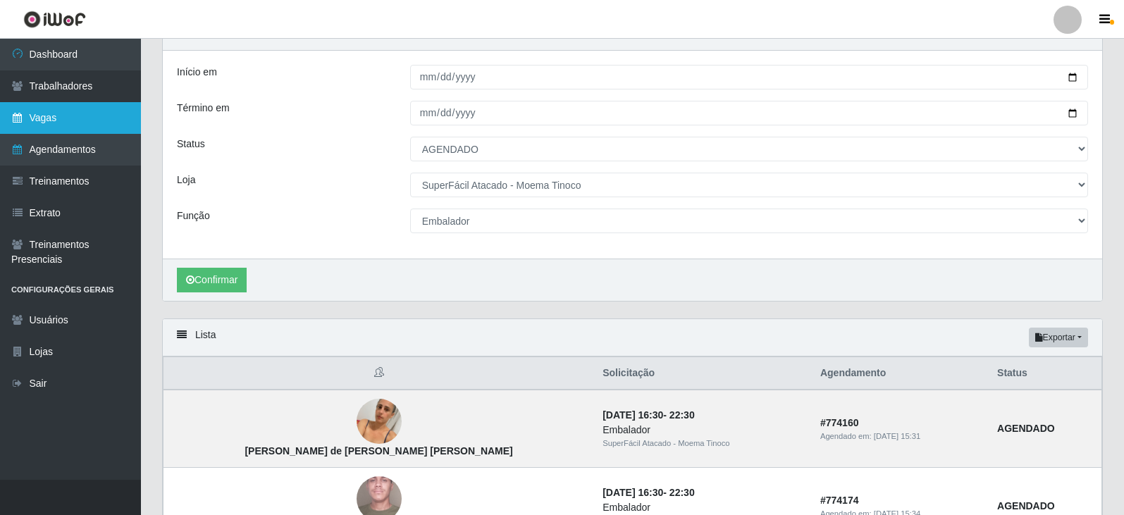
click at [82, 116] on link "Vagas" at bounding box center [70, 118] width 141 height 32
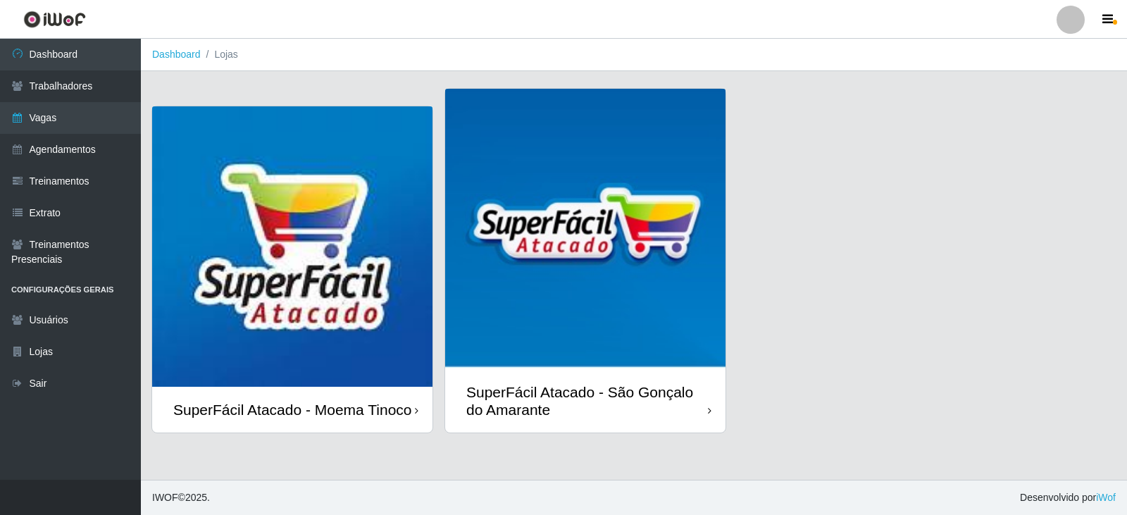
click at [365, 401] on div "SuperFácil Atacado - Moema Tinoco" at bounding box center [292, 410] width 239 height 18
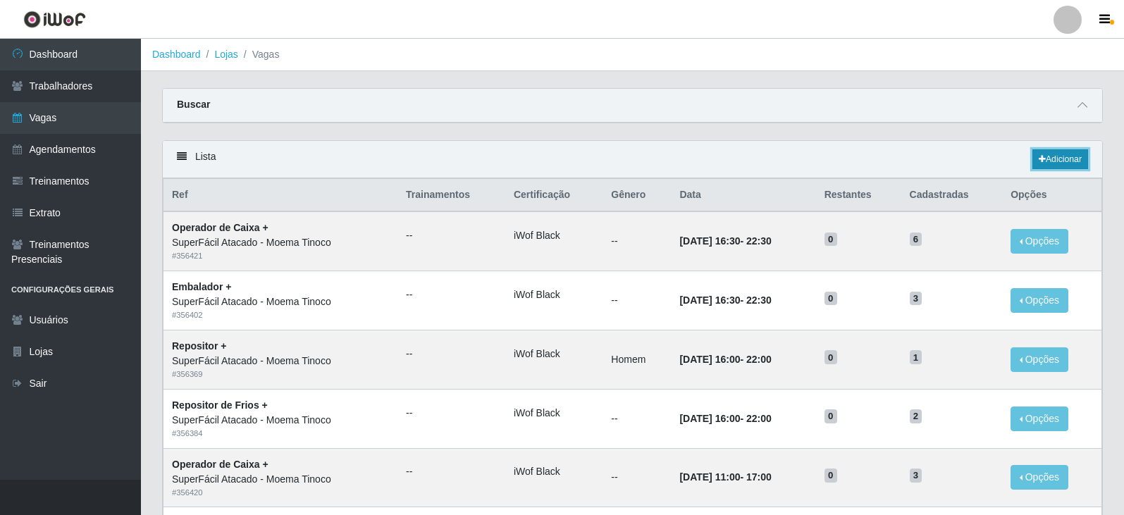
click at [1058, 159] on link "Adicionar" at bounding box center [1060, 159] width 56 height 20
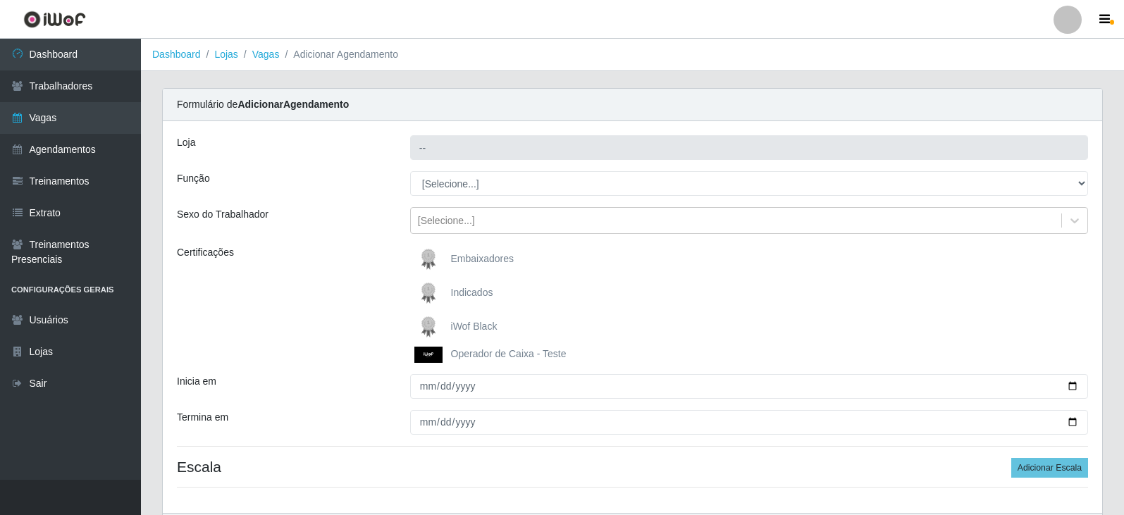
type input "SuperFácil Atacado - Moema Tinoco"
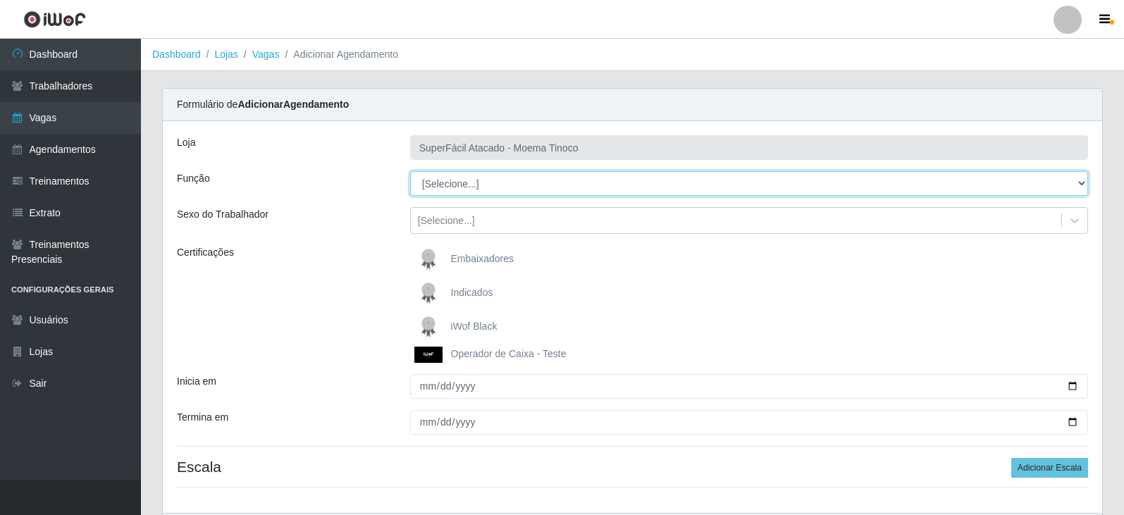
click at [1084, 182] on select "[Selecione...] Embalador Embalador + Embalador ++ Operador de Caixa Operador de…" at bounding box center [749, 183] width 678 height 25
select select "22"
click at [410, 171] on select "[Selecione...] Embalador Embalador + Embalador ++ Operador de Caixa Operador de…" at bounding box center [749, 183] width 678 height 25
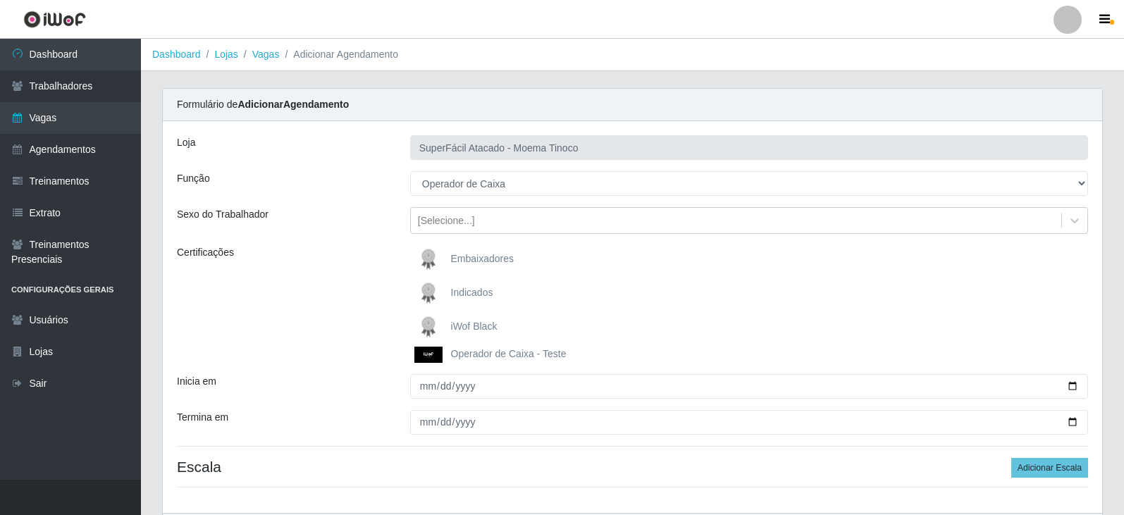
click at [458, 325] on span "iWof Black" at bounding box center [474, 326] width 46 height 11
click at [0, 0] on input "iWof Black" at bounding box center [0, 0] width 0 height 0
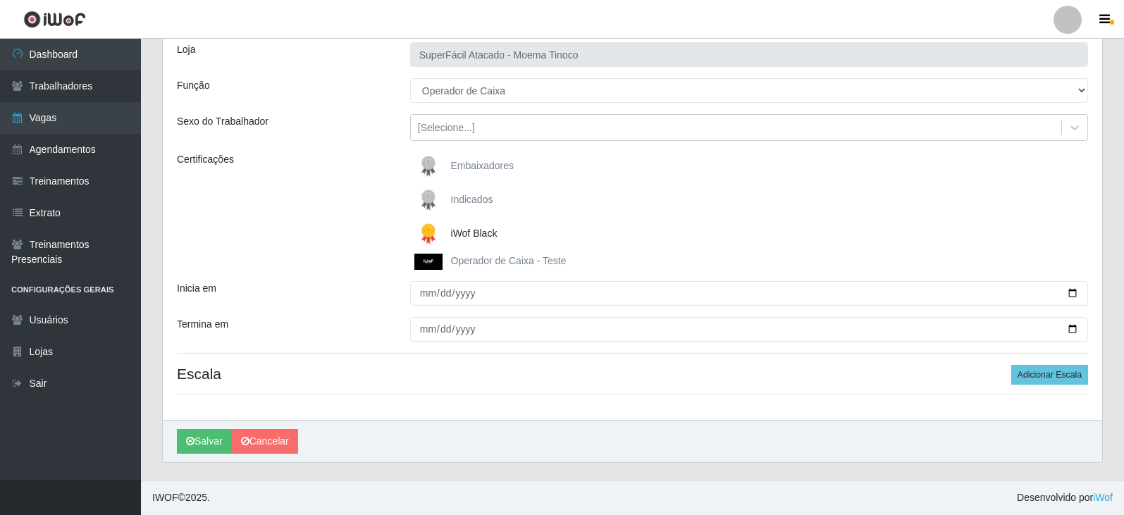
scroll to position [94, 0]
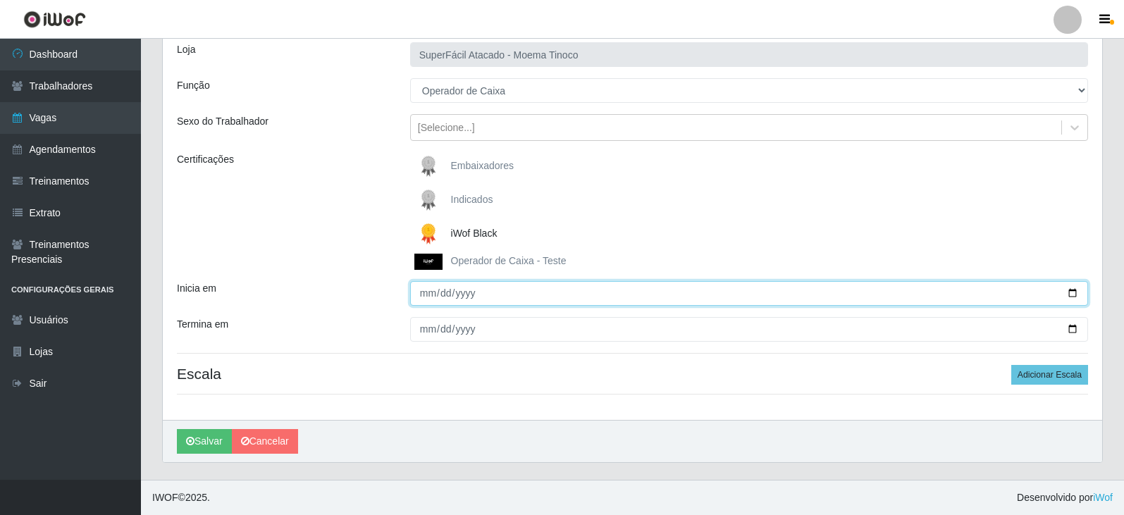
click at [1074, 292] on input "Inicia em" at bounding box center [749, 293] width 678 height 25
type input "2025-10-14"
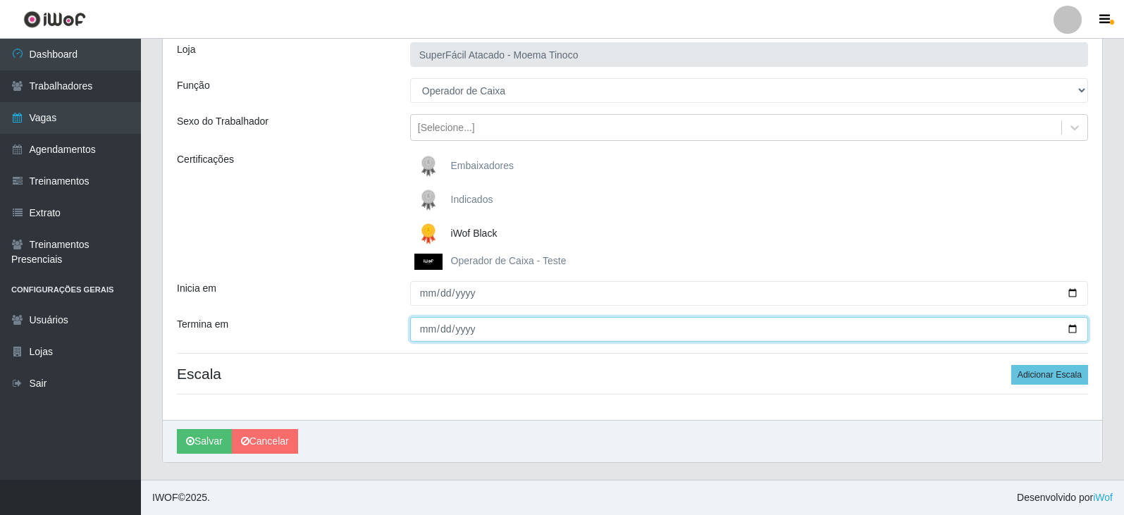
click at [1072, 329] on input "Termina em" at bounding box center [749, 329] width 678 height 25
type input "2025-10-14"
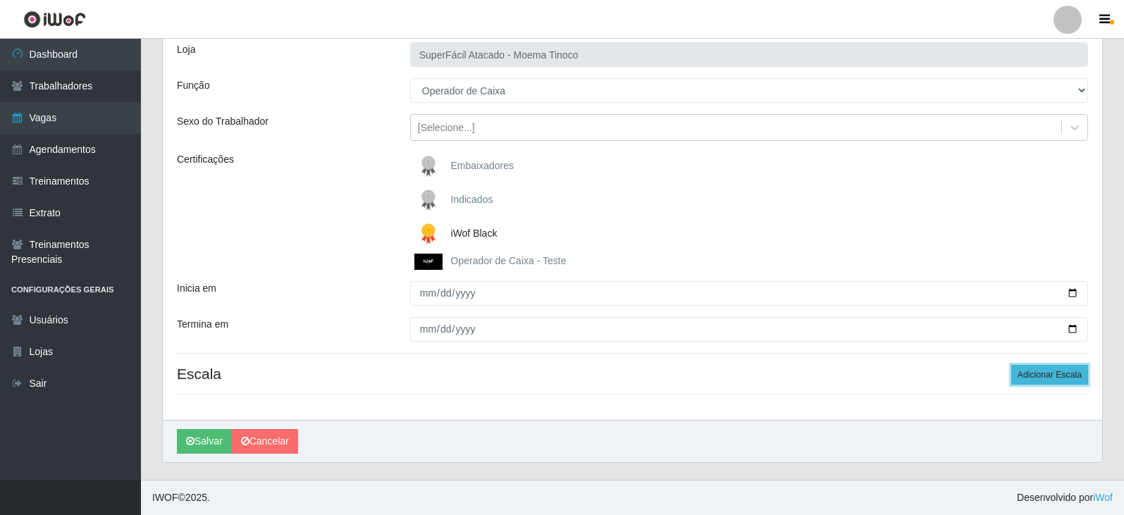
click at [1056, 374] on button "Adicionar Escala" at bounding box center [1049, 375] width 77 height 20
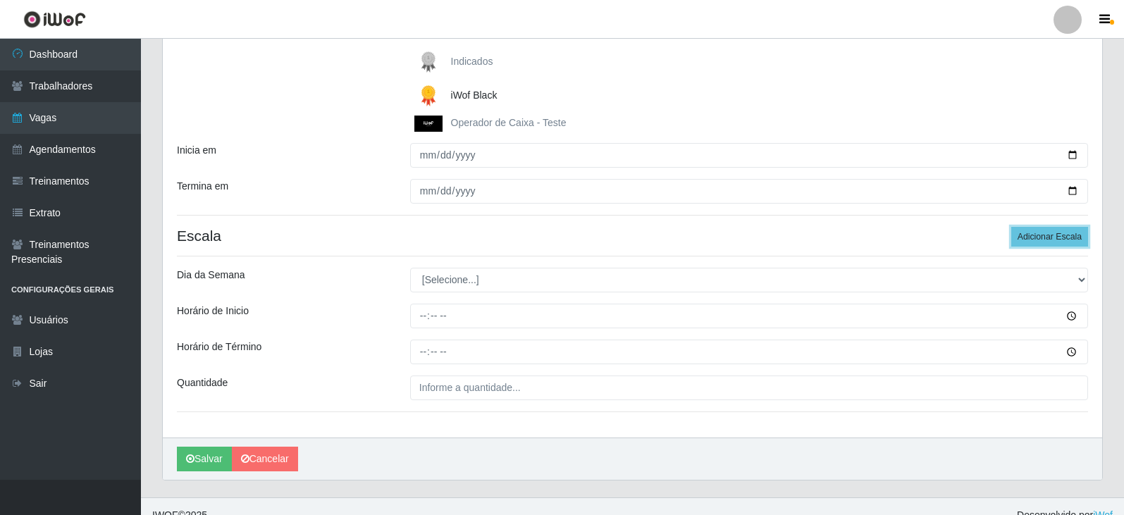
scroll to position [249, 0]
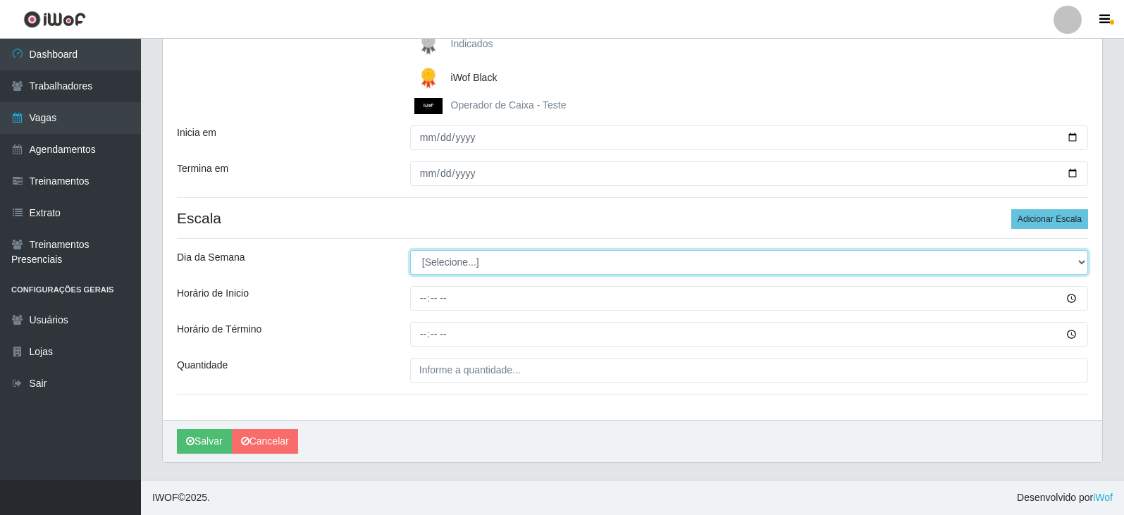
click at [1081, 261] on select "[Selecione...] Segunda Terça Quarta Quinta Sexta Sábado Domingo" at bounding box center [749, 262] width 678 height 25
select select "2"
click at [410, 250] on select "[Selecione...] Segunda Terça Quarta Quinta Sexta Sábado Domingo" at bounding box center [749, 262] width 678 height 25
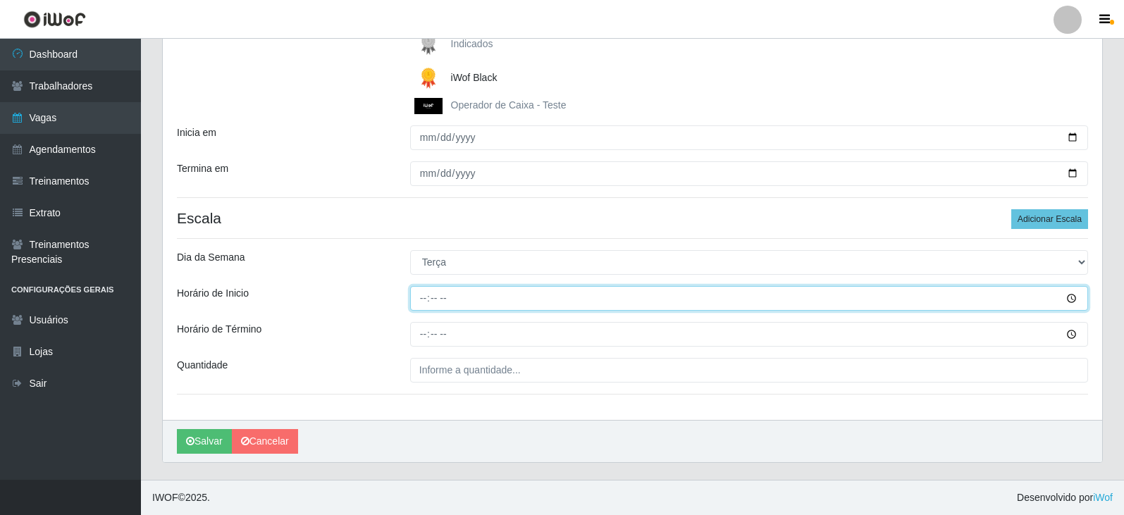
click at [1072, 297] on input "Horário de Inicio" at bounding box center [749, 298] width 678 height 25
click at [424, 297] on input "Horário de Inicio" at bounding box center [749, 298] width 678 height 25
type input "16:30"
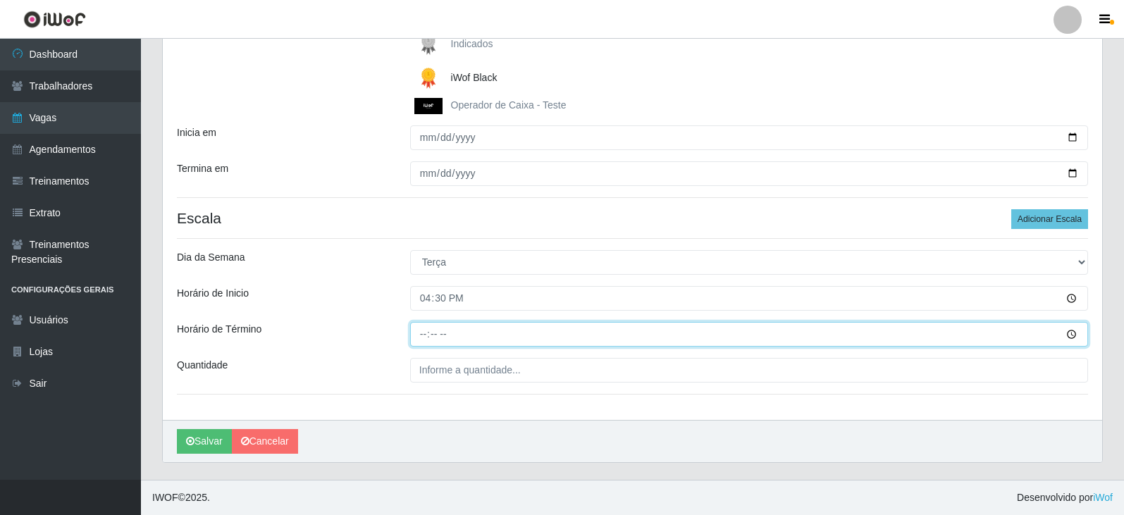
click at [428, 333] on input "Horário de Término" at bounding box center [749, 334] width 678 height 25
type input "22:30"
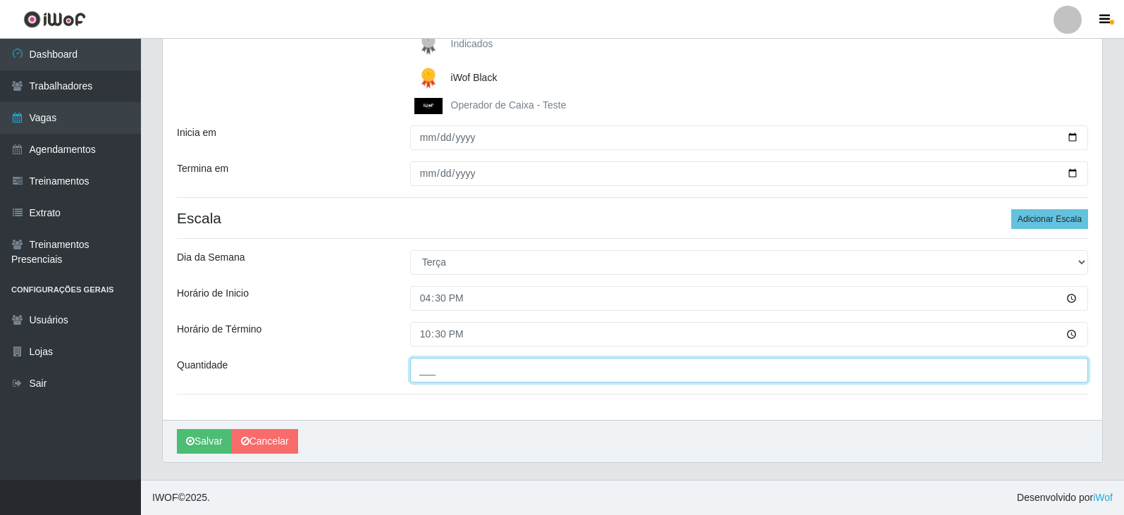
click at [438, 375] on input "___" at bounding box center [749, 370] width 678 height 25
type input "3__"
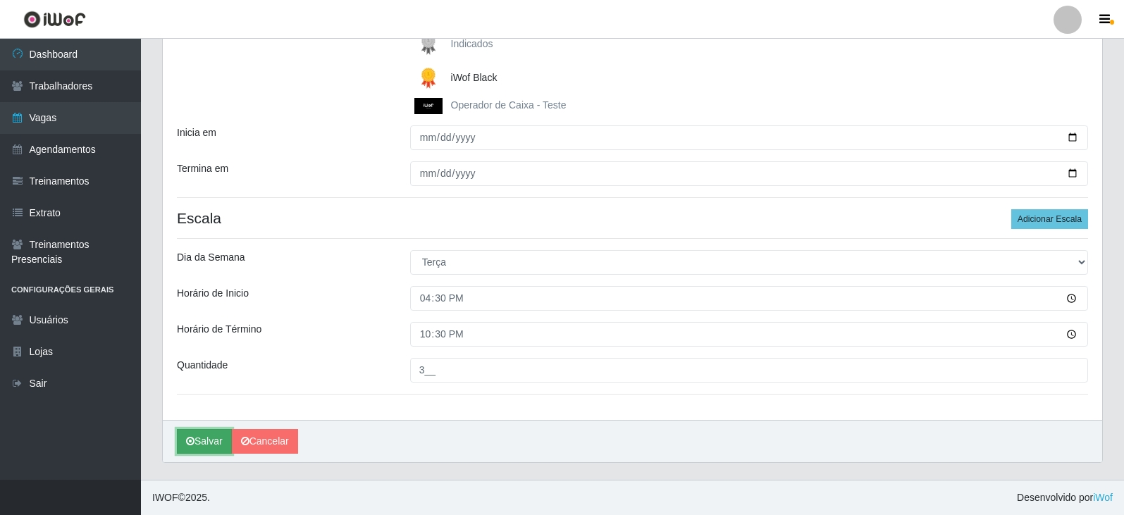
click at [212, 442] on button "Salvar" at bounding box center [204, 441] width 55 height 25
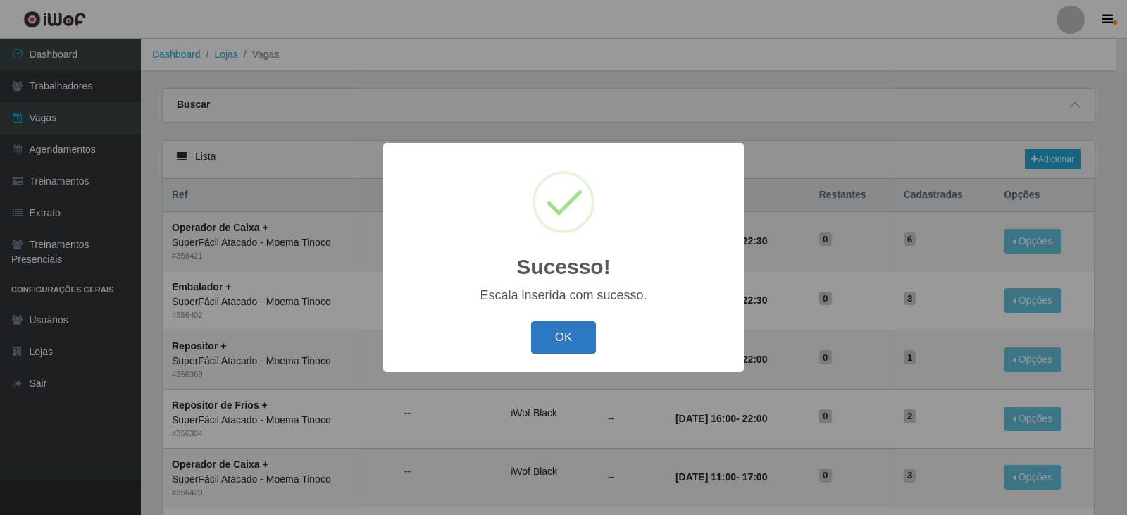
click at [557, 344] on button "OK" at bounding box center [564, 337] width 66 height 33
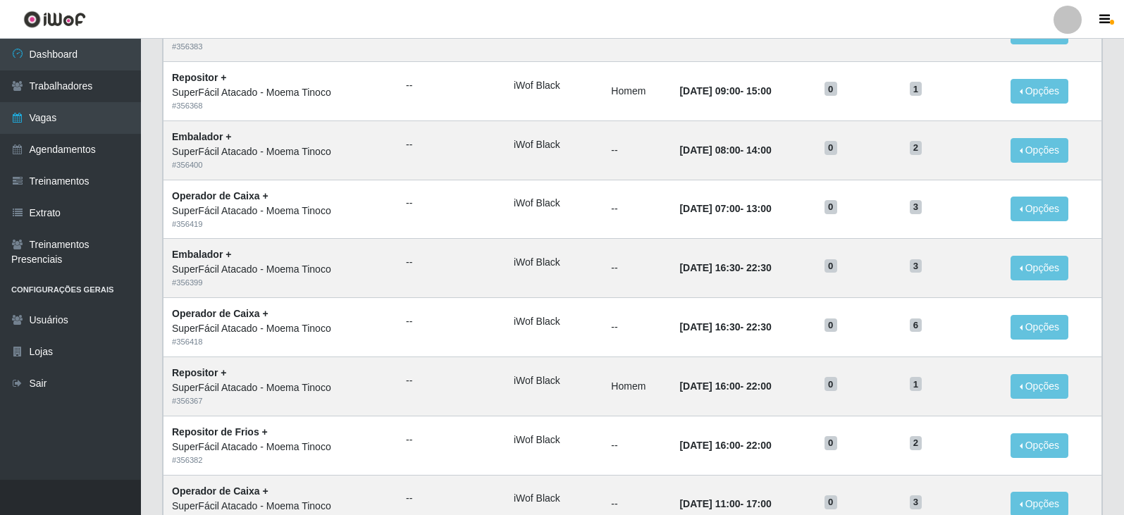
scroll to position [679, 0]
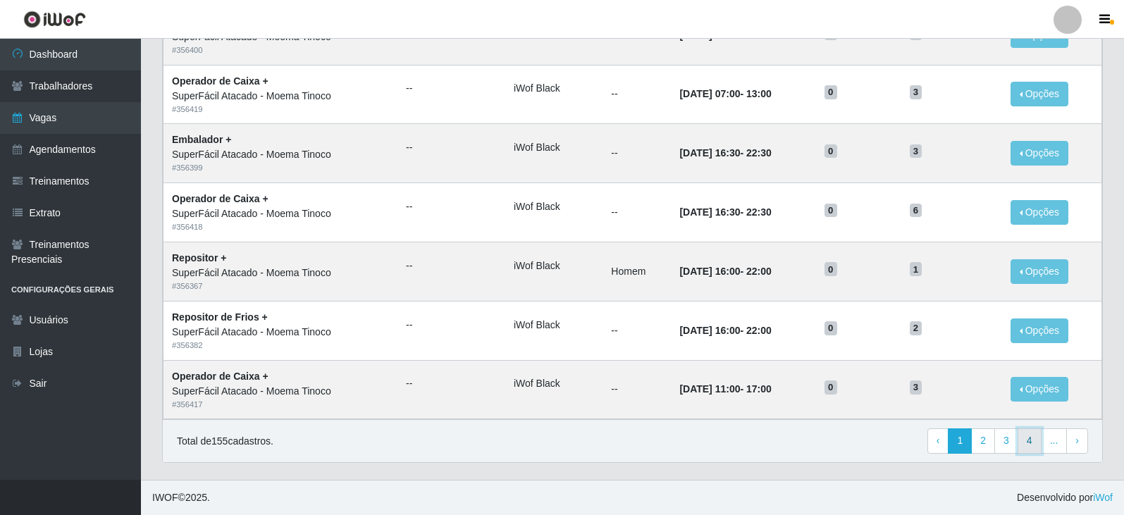
click at [1029, 439] on link "4" at bounding box center [1029, 440] width 24 height 25
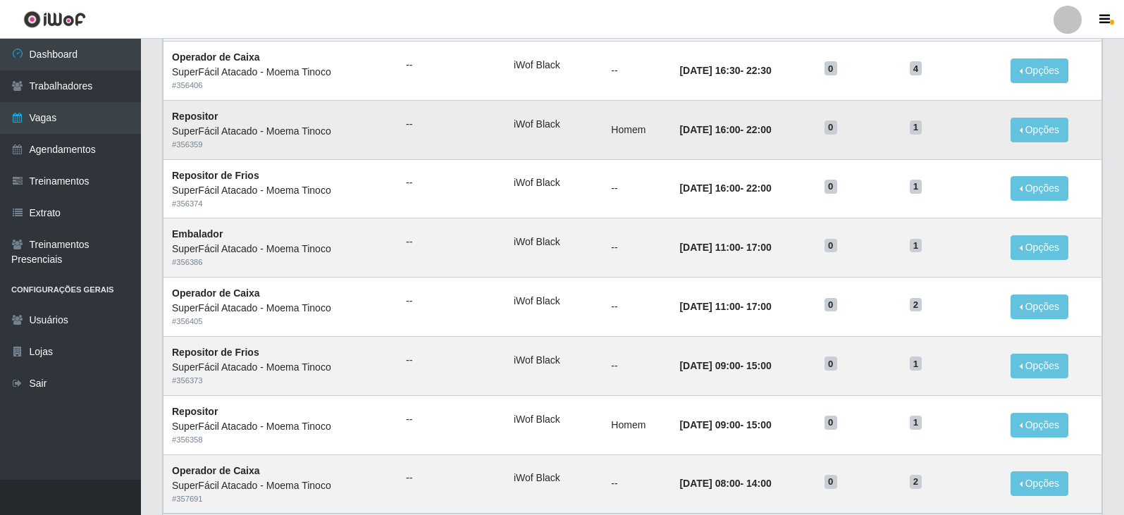
scroll to position [609, 0]
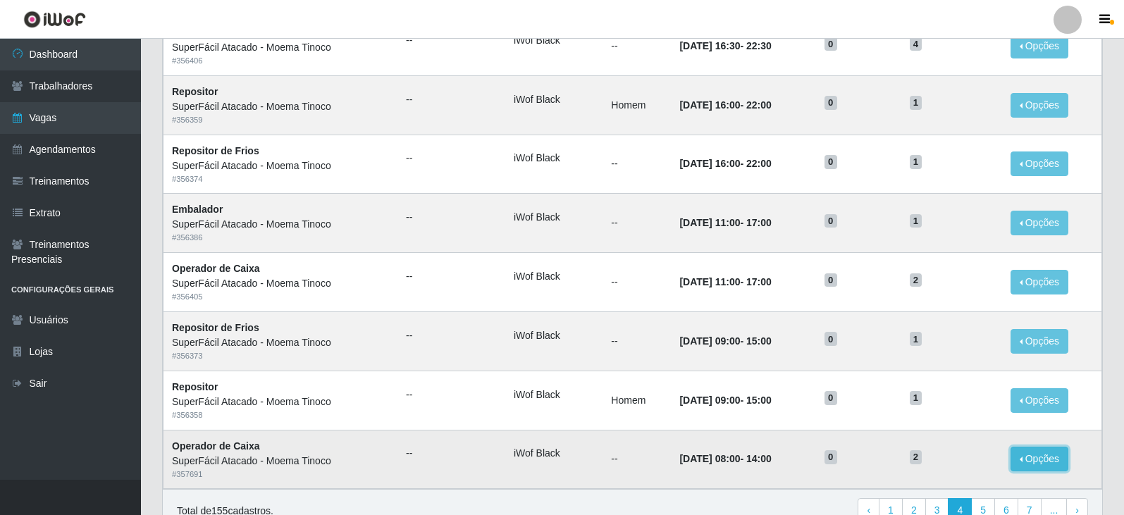
click at [1048, 459] on button "Opções" at bounding box center [1039, 459] width 58 height 25
click at [969, 433] on td "2" at bounding box center [951, 459] width 101 height 59
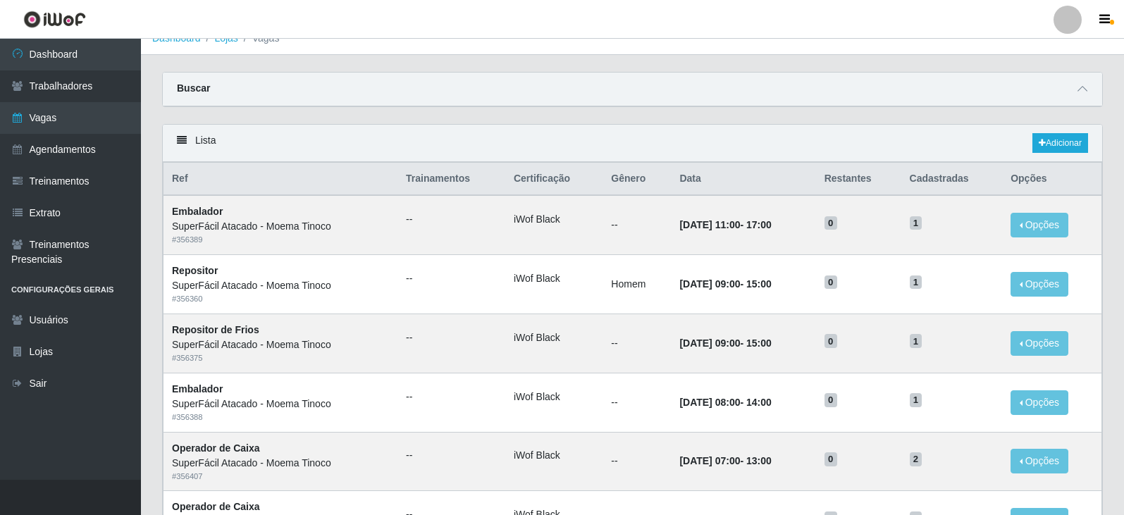
scroll to position [0, 0]
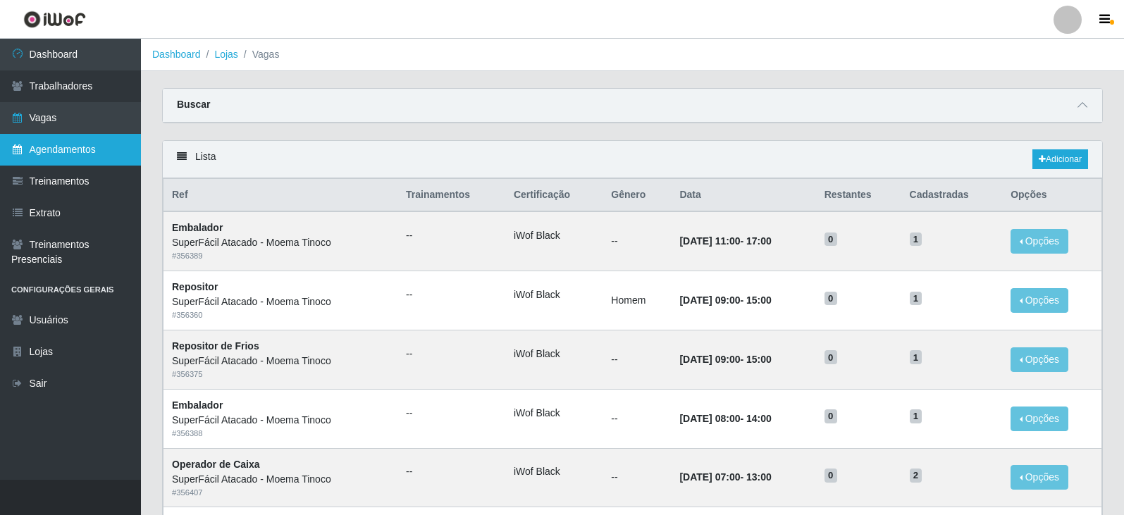
click at [89, 150] on link "Agendamentos" at bounding box center [70, 150] width 141 height 32
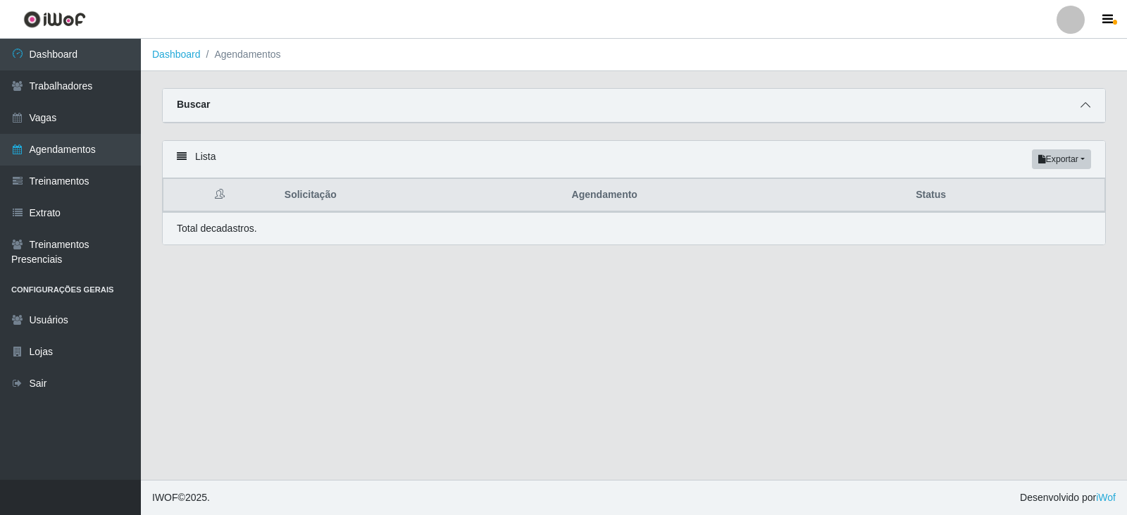
click at [1081, 106] on icon at bounding box center [1086, 105] width 10 height 10
